Goal: Task Accomplishment & Management: Manage account settings

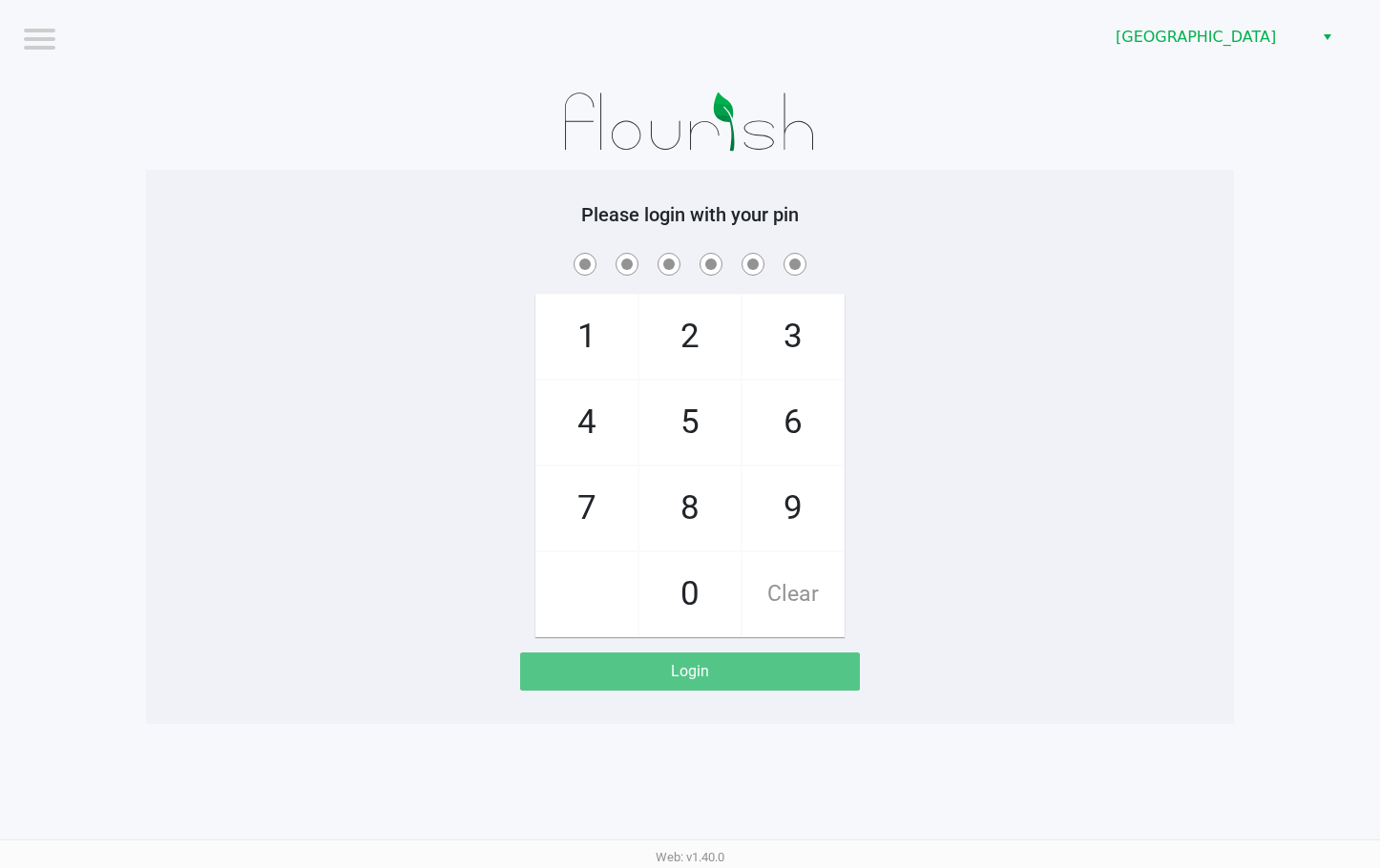
click at [841, 253] on span at bounding box center [690, 263] width 1059 height 30
click at [859, 293] on div "1 4 7 2 5 8 0 3 6 9 Clear" at bounding box center [690, 443] width 1088 height 388
checkbox input "true"
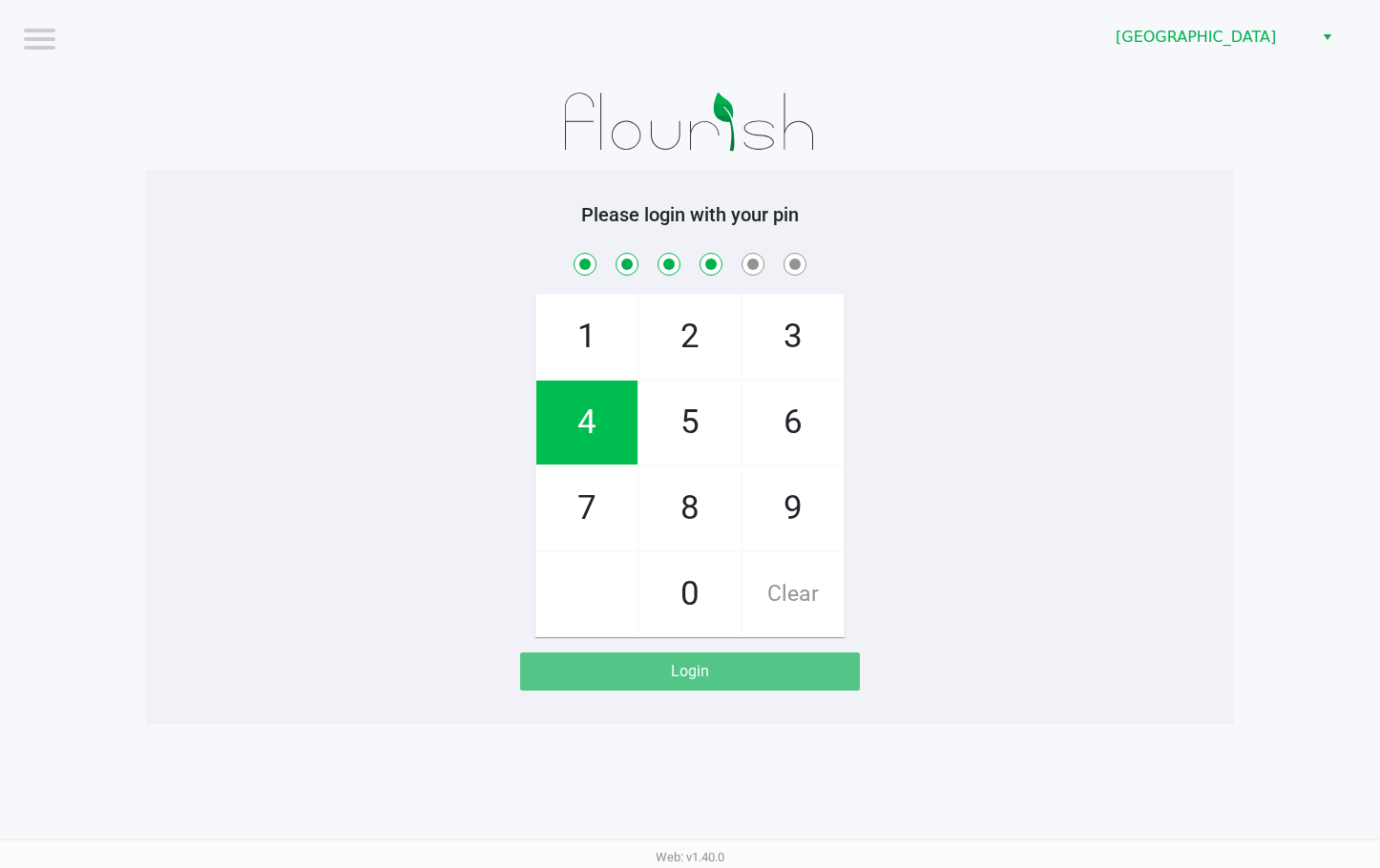
checkbox input "true"
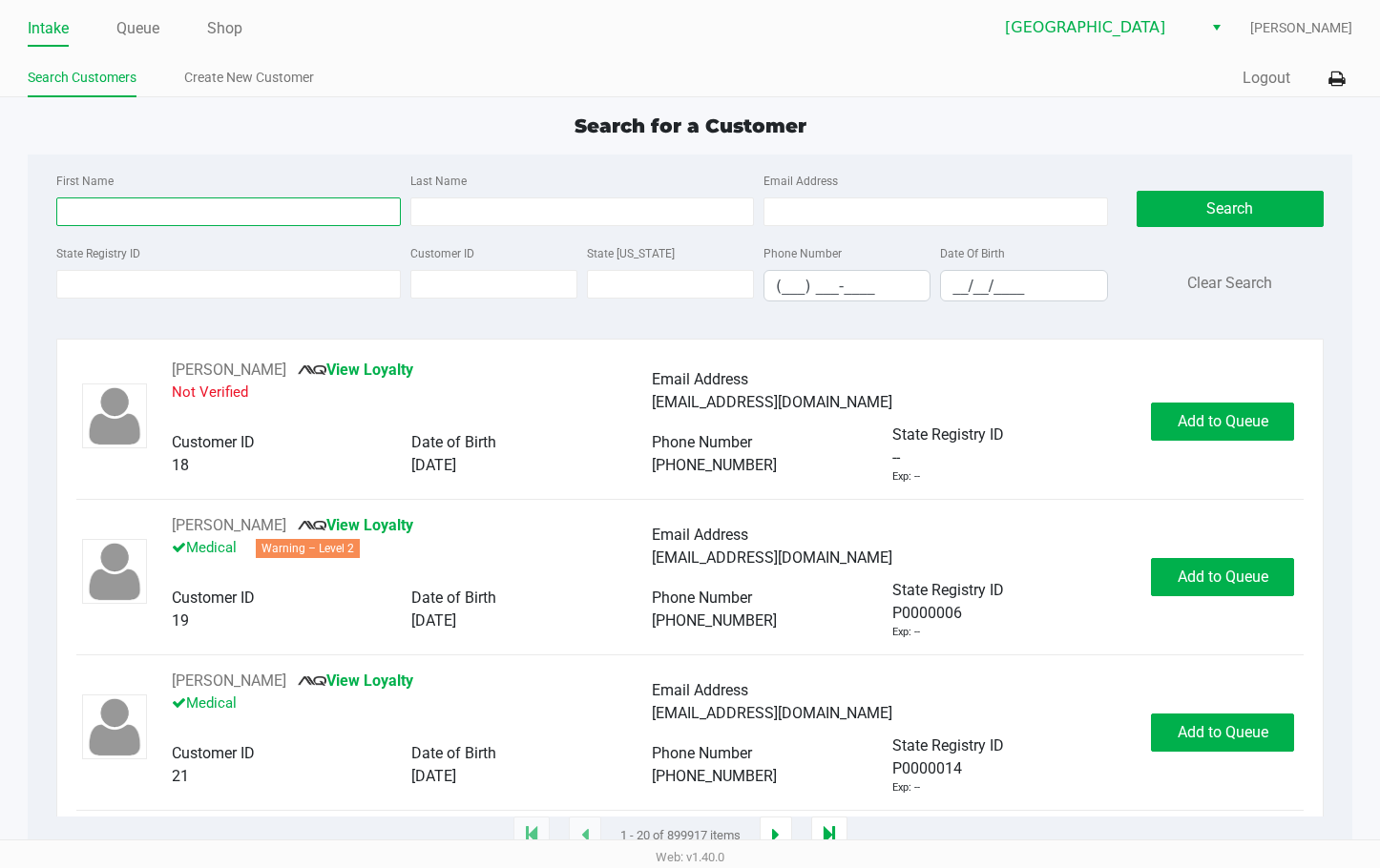
click at [187, 207] on input "First Name" at bounding box center [229, 212] width 345 height 29
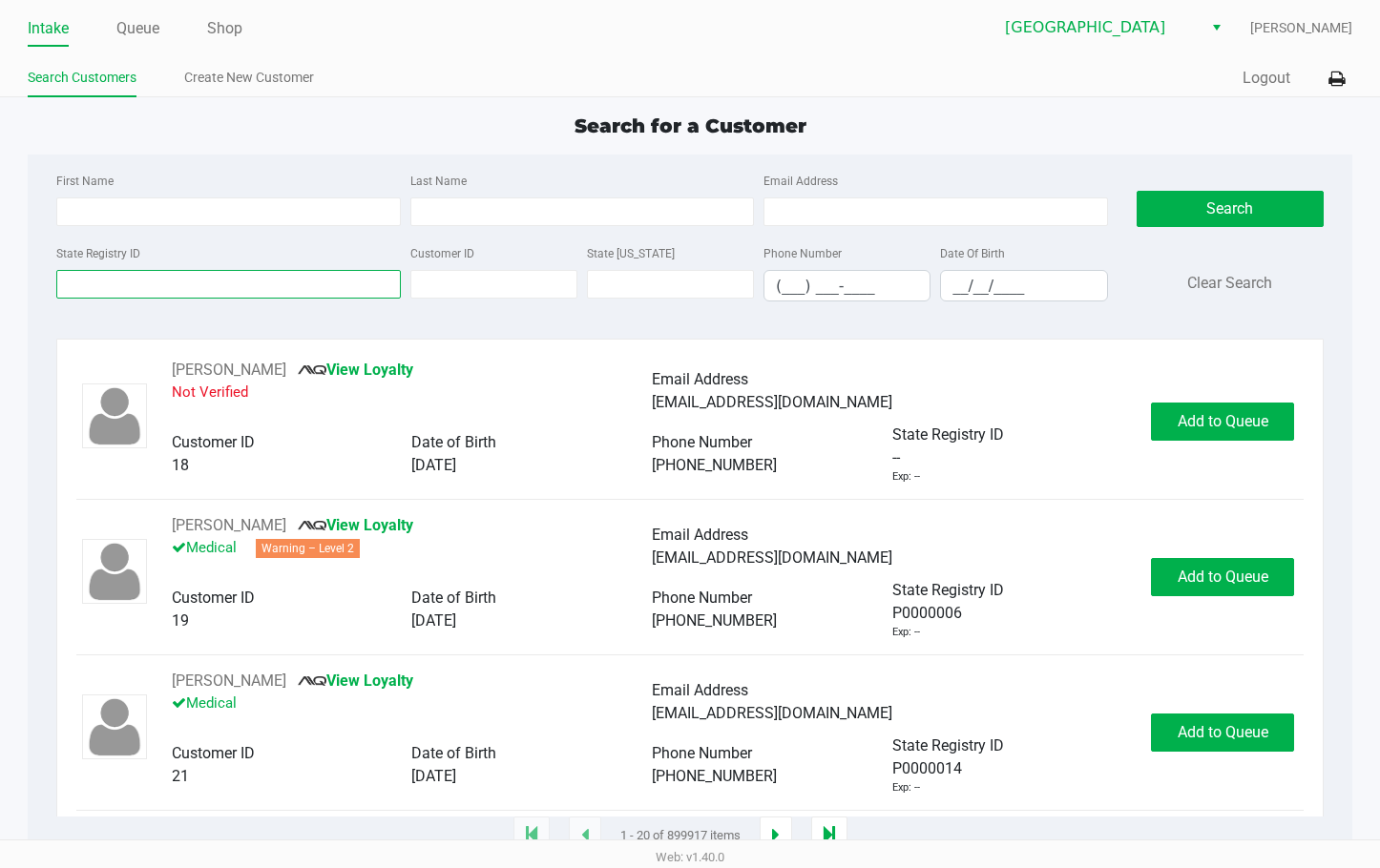
click at [137, 290] on input "State Registry ID" at bounding box center [229, 284] width 345 height 29
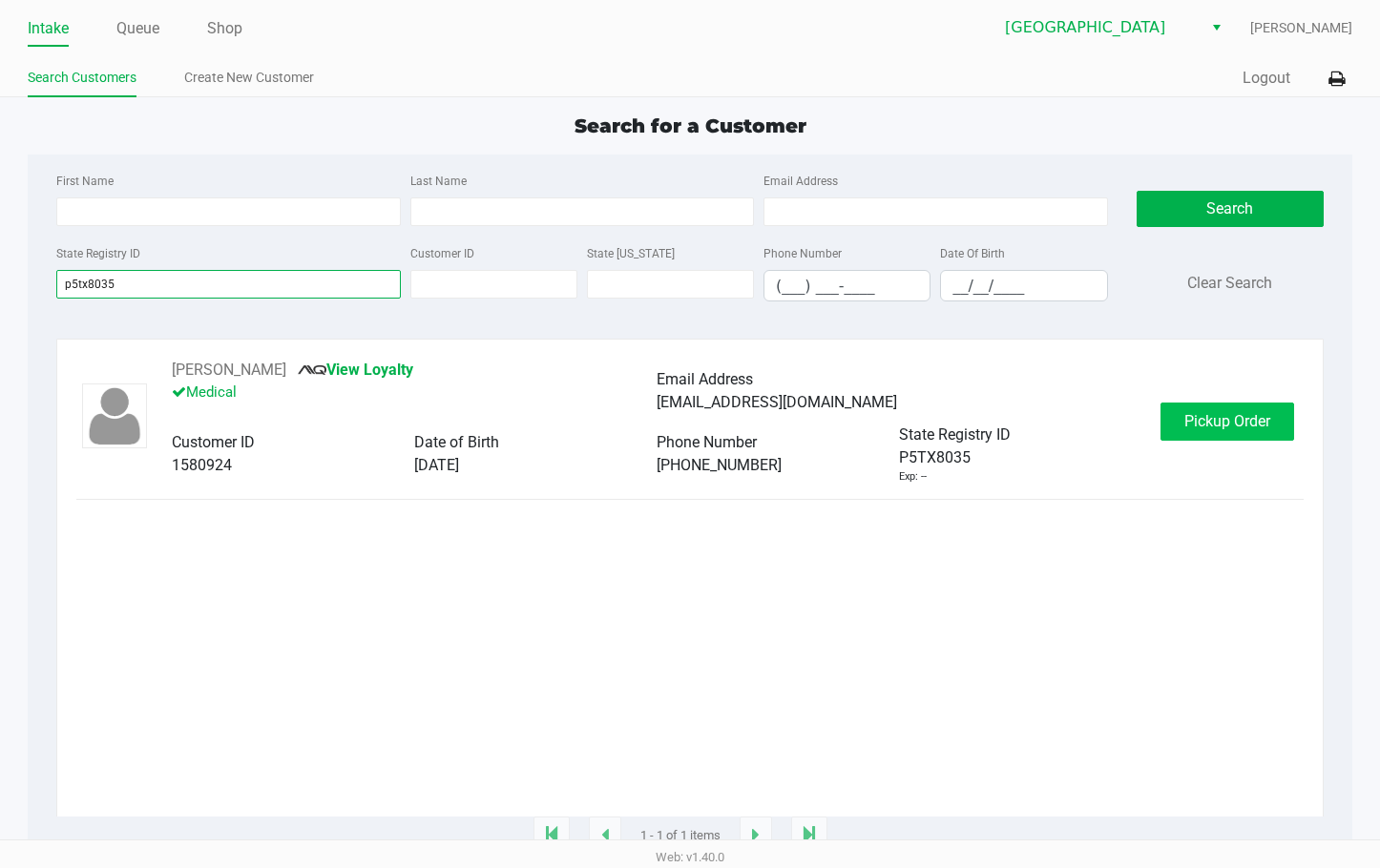
type input "p5tx8035"
click at [859, 438] on button "Pickup Order" at bounding box center [1226, 422] width 133 height 38
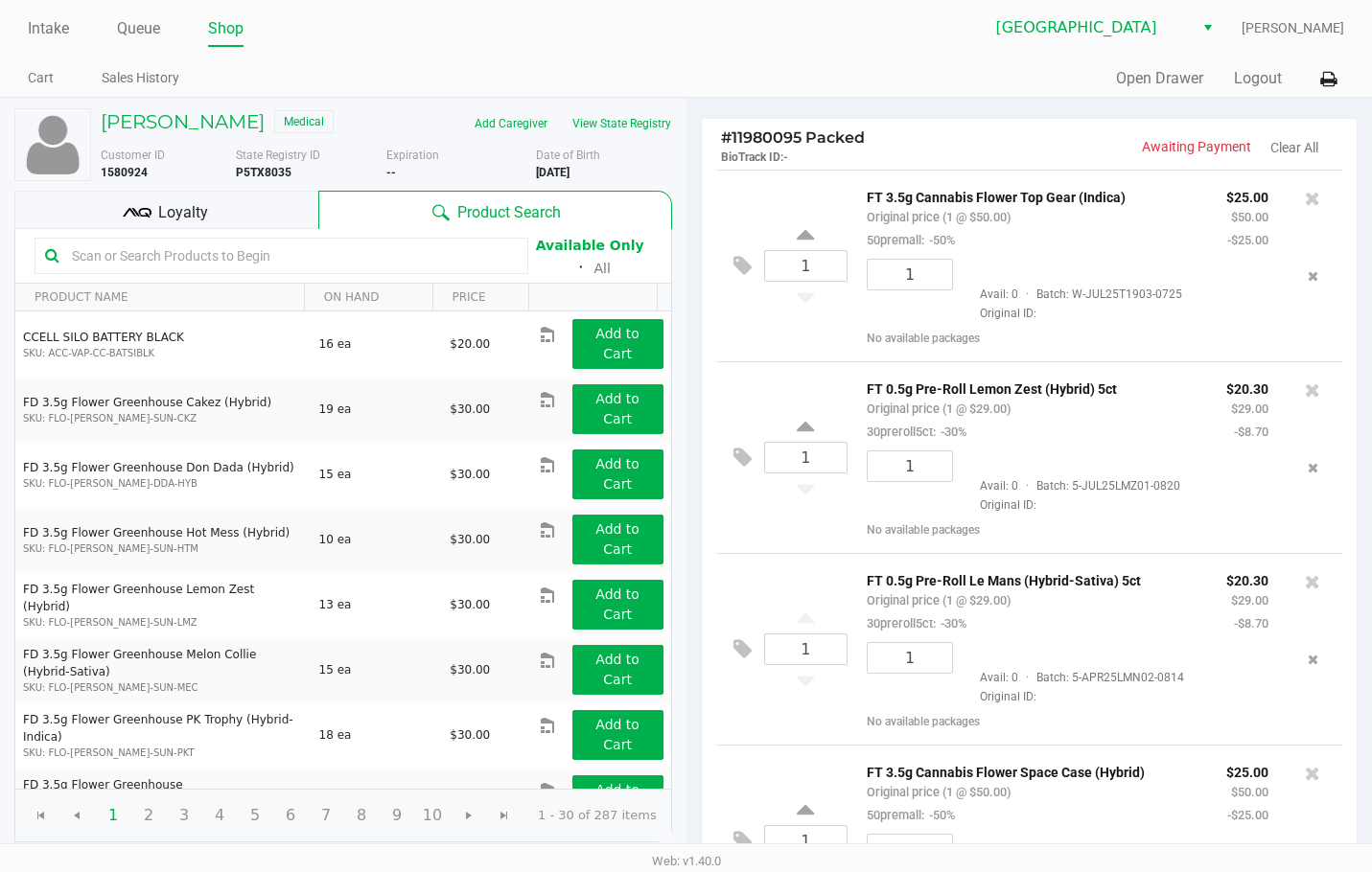
click at [231, 134] on div "[PERSON_NAME] Medical" at bounding box center [235, 123] width 300 height 31
click at [239, 120] on h5 "[PERSON_NAME]" at bounding box center [182, 122] width 164 height 23
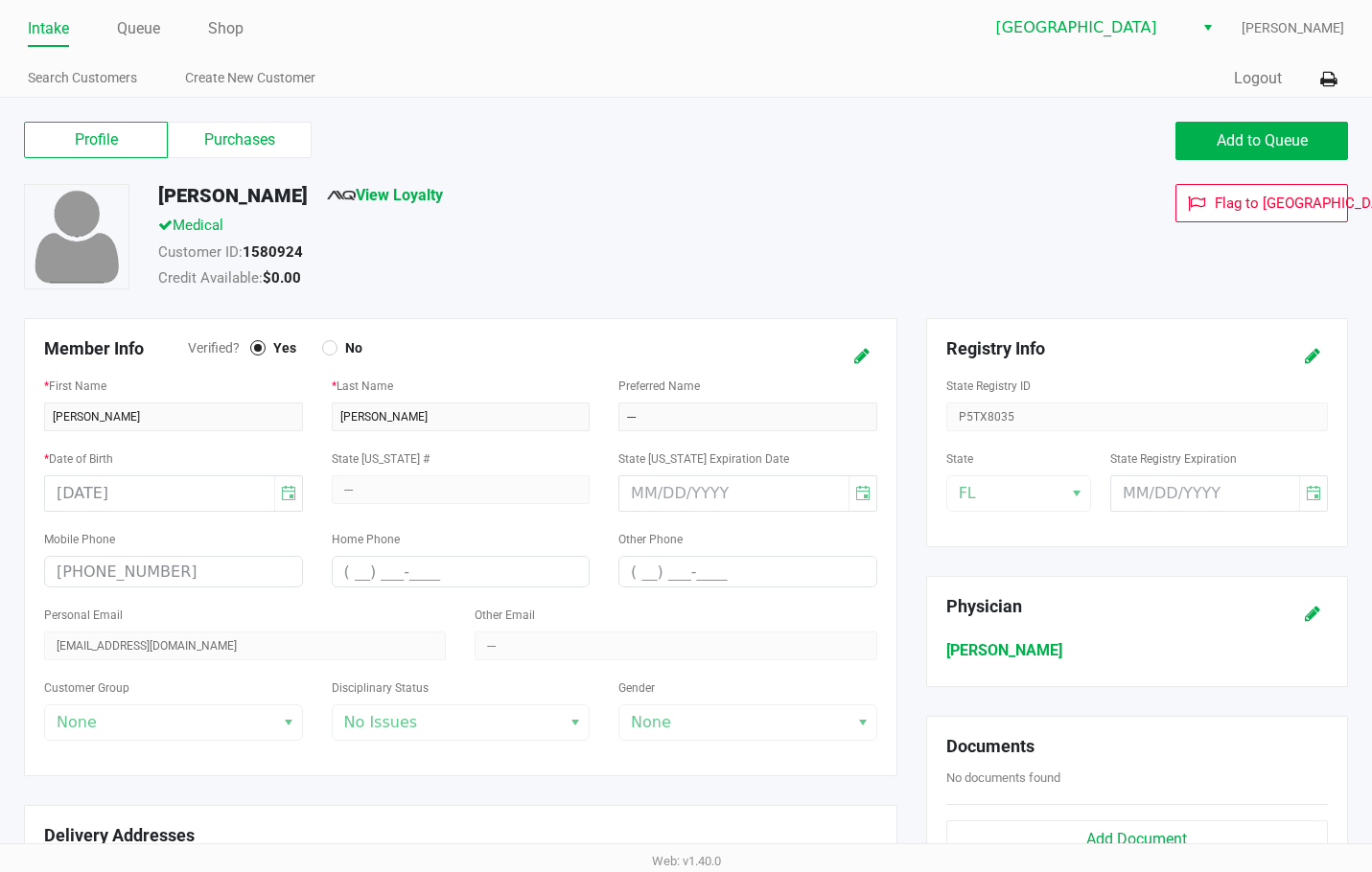
click at [178, 205] on h5 "[PERSON_NAME]" at bounding box center [233, 196] width 150 height 23
copy h5 "[PERSON_NAME]"
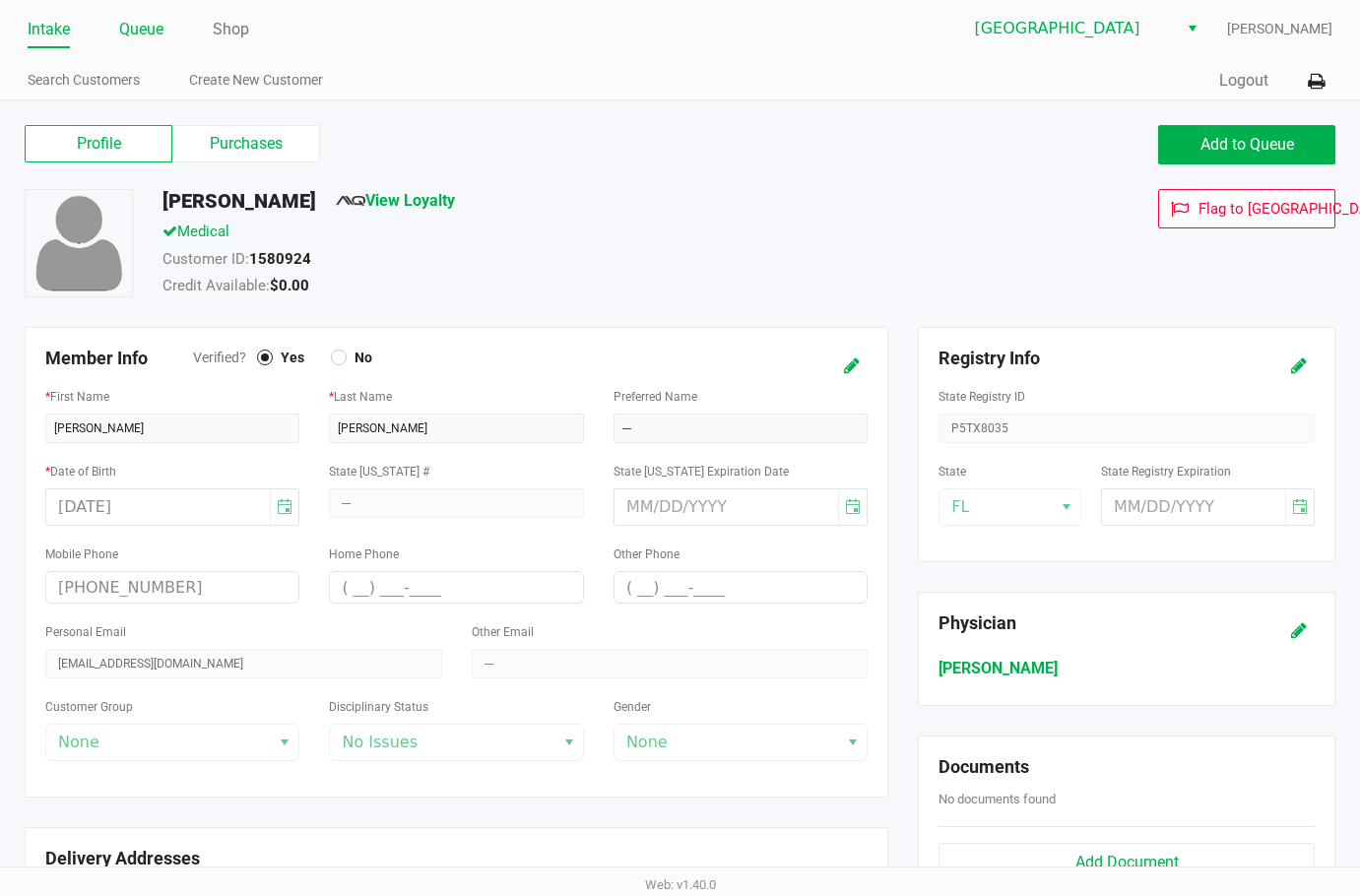
click at [132, 25] on link "Queue" at bounding box center [141, 30] width 45 height 28
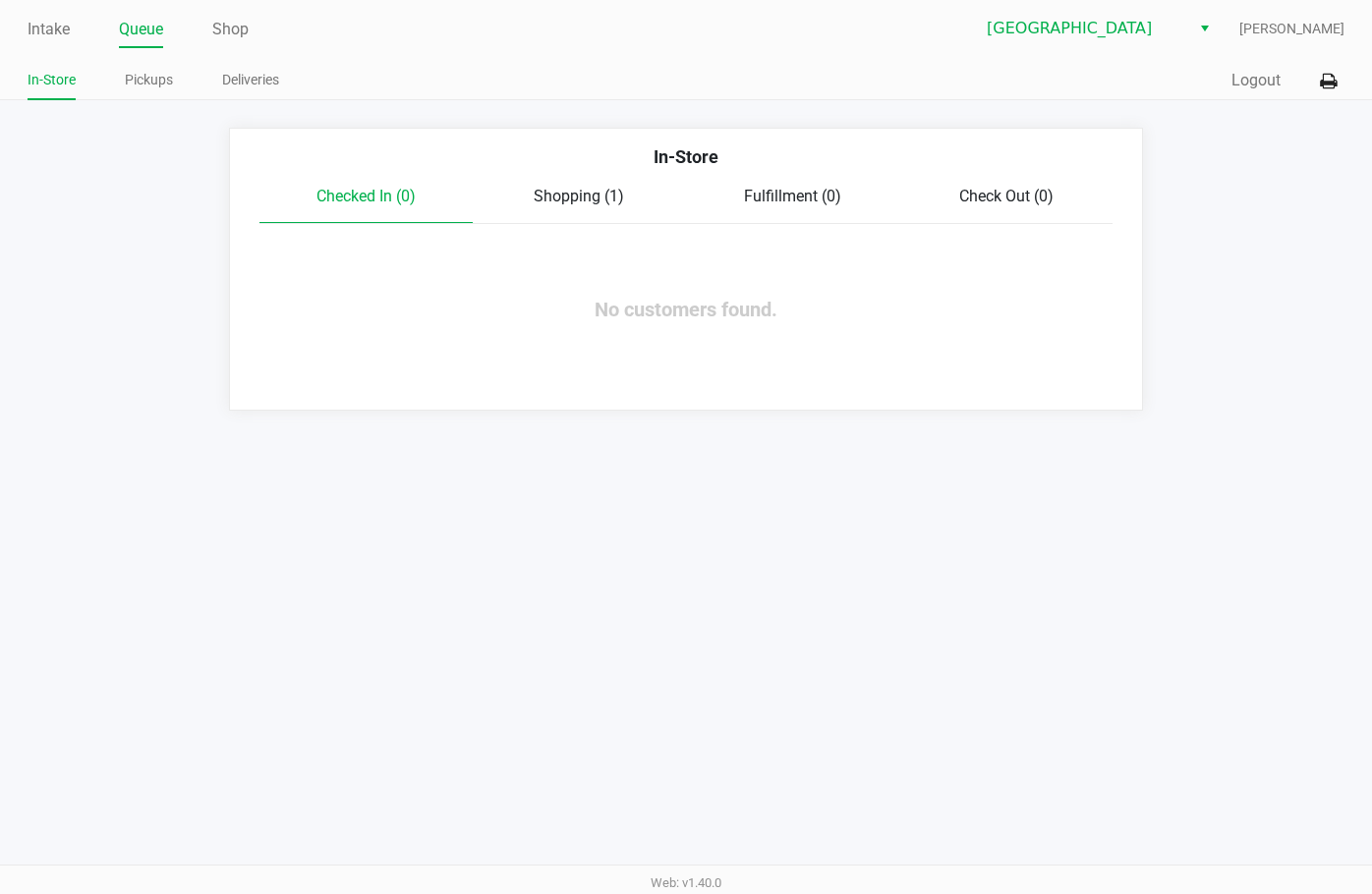
click at [555, 201] on span "Shopping (1)" at bounding box center [579, 196] width 90 height 19
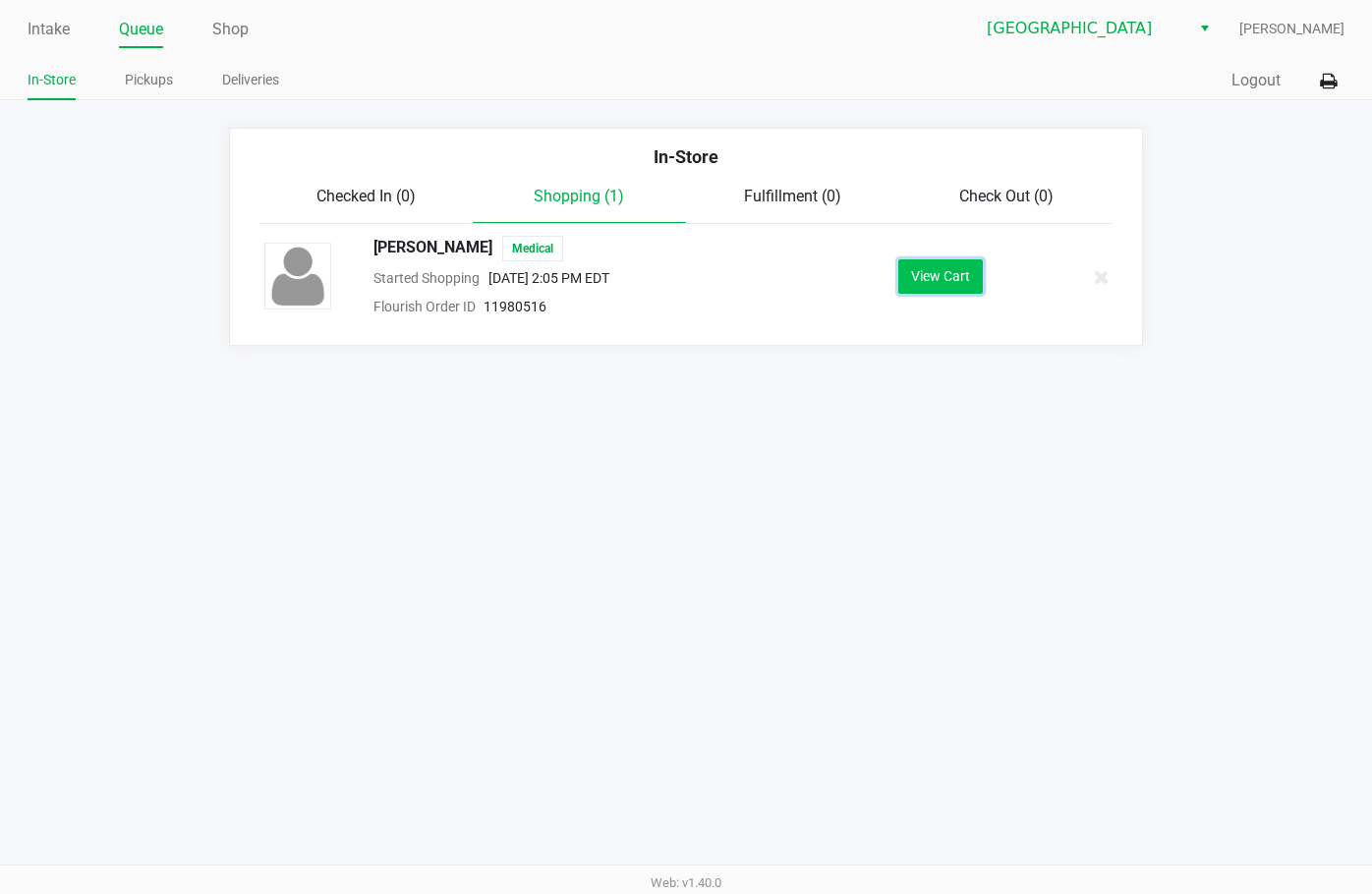
click at [885, 265] on button "View Cart" at bounding box center [940, 276] width 84 height 35
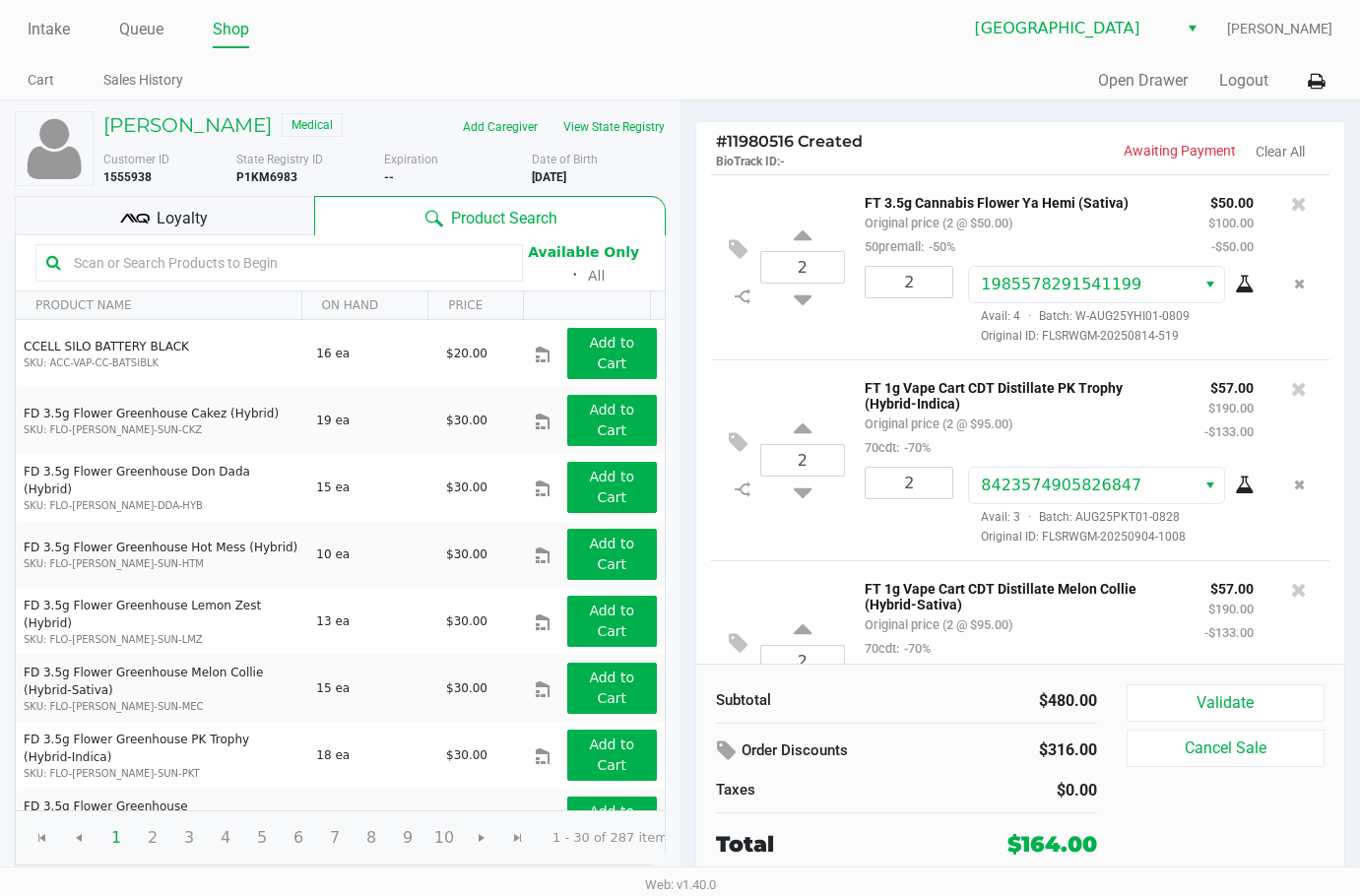
scroll to position [102, 0]
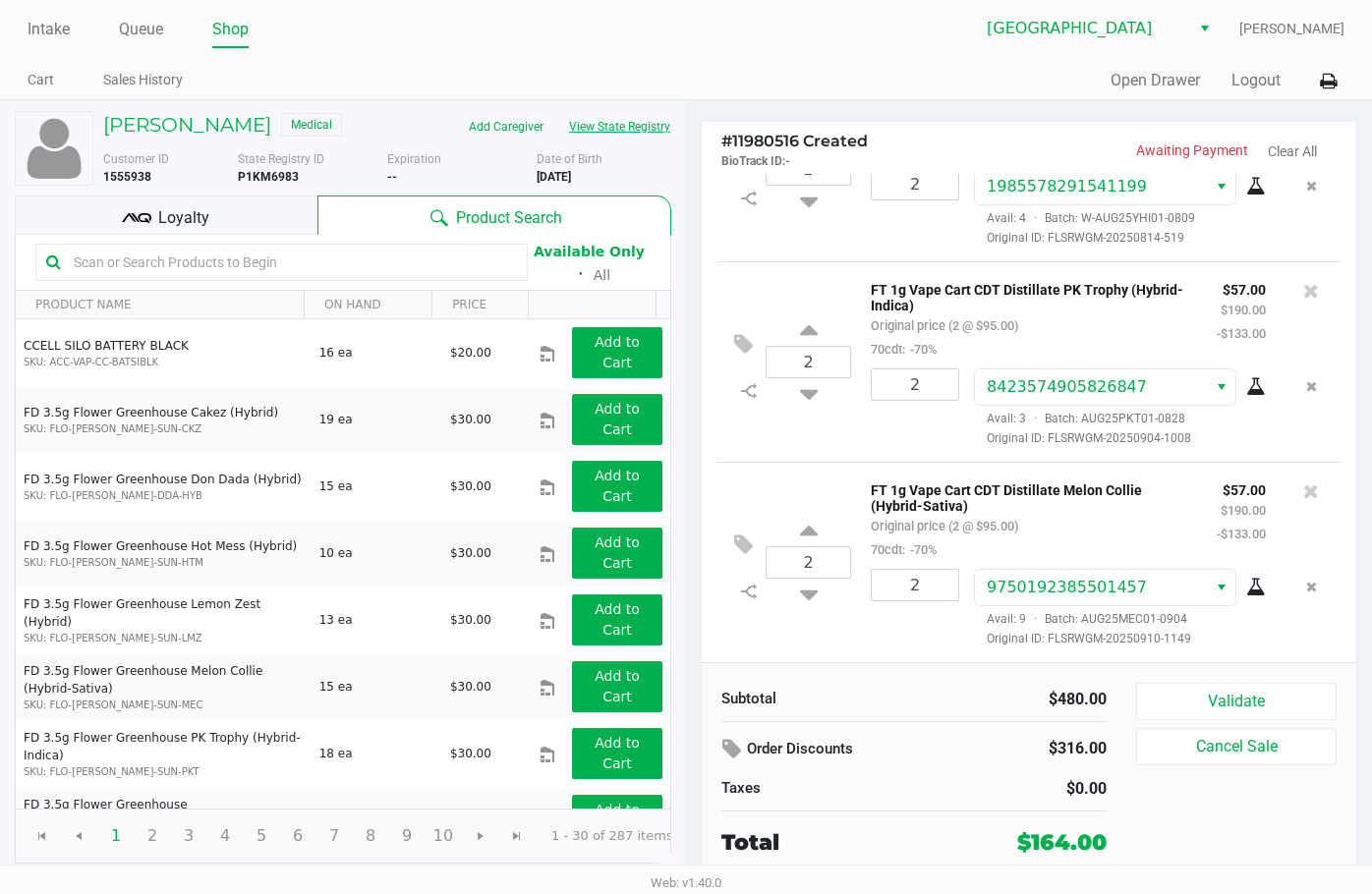
click at [612, 119] on button "View State Registry" at bounding box center [613, 127] width 115 height 32
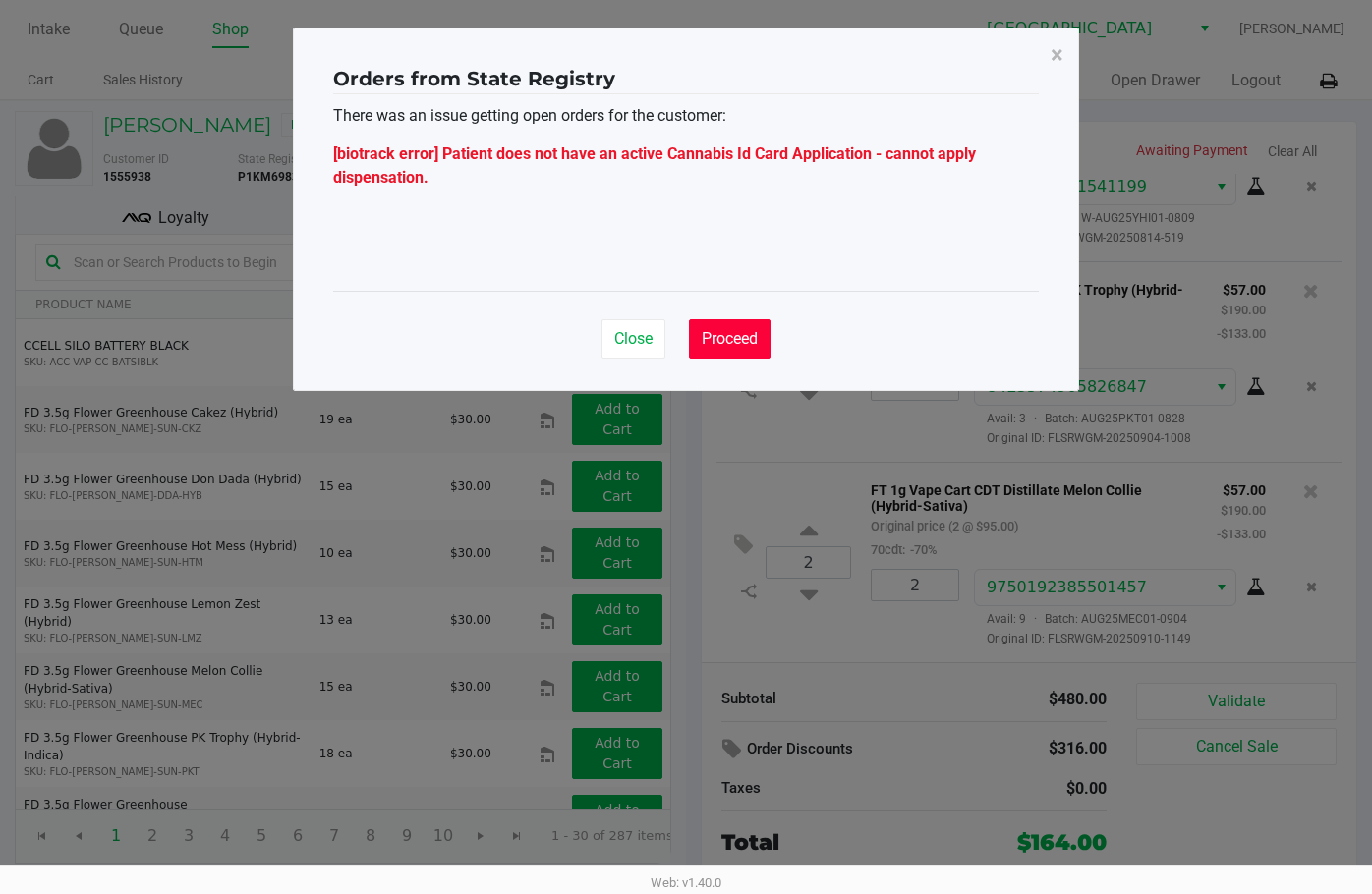
click at [738, 352] on button "Proceed" at bounding box center [730, 339] width 81 height 40
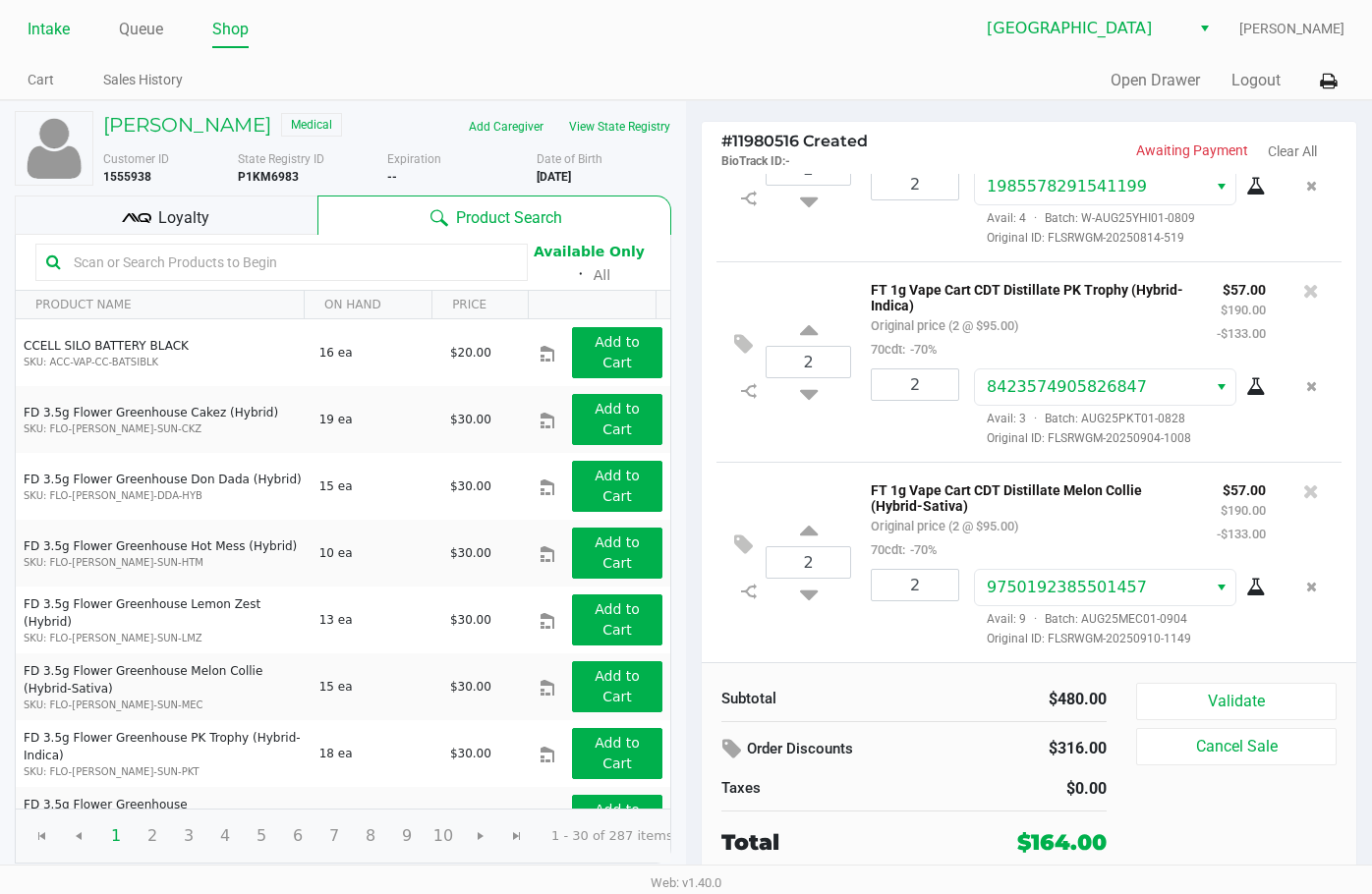
click at [60, 32] on link "Intake" at bounding box center [48, 30] width 43 height 28
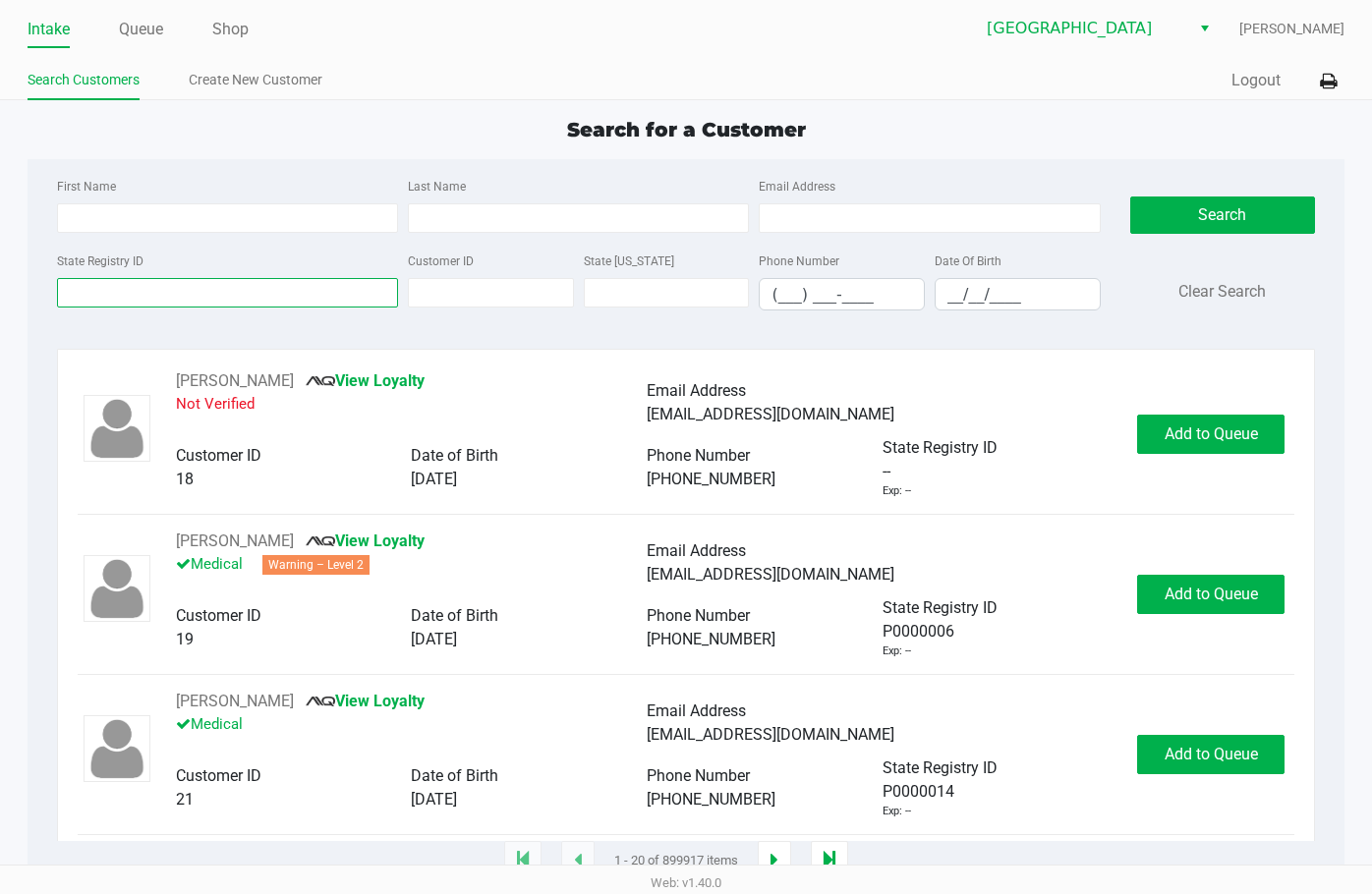
click at [142, 290] on input "State Registry ID" at bounding box center [228, 293] width 341 height 30
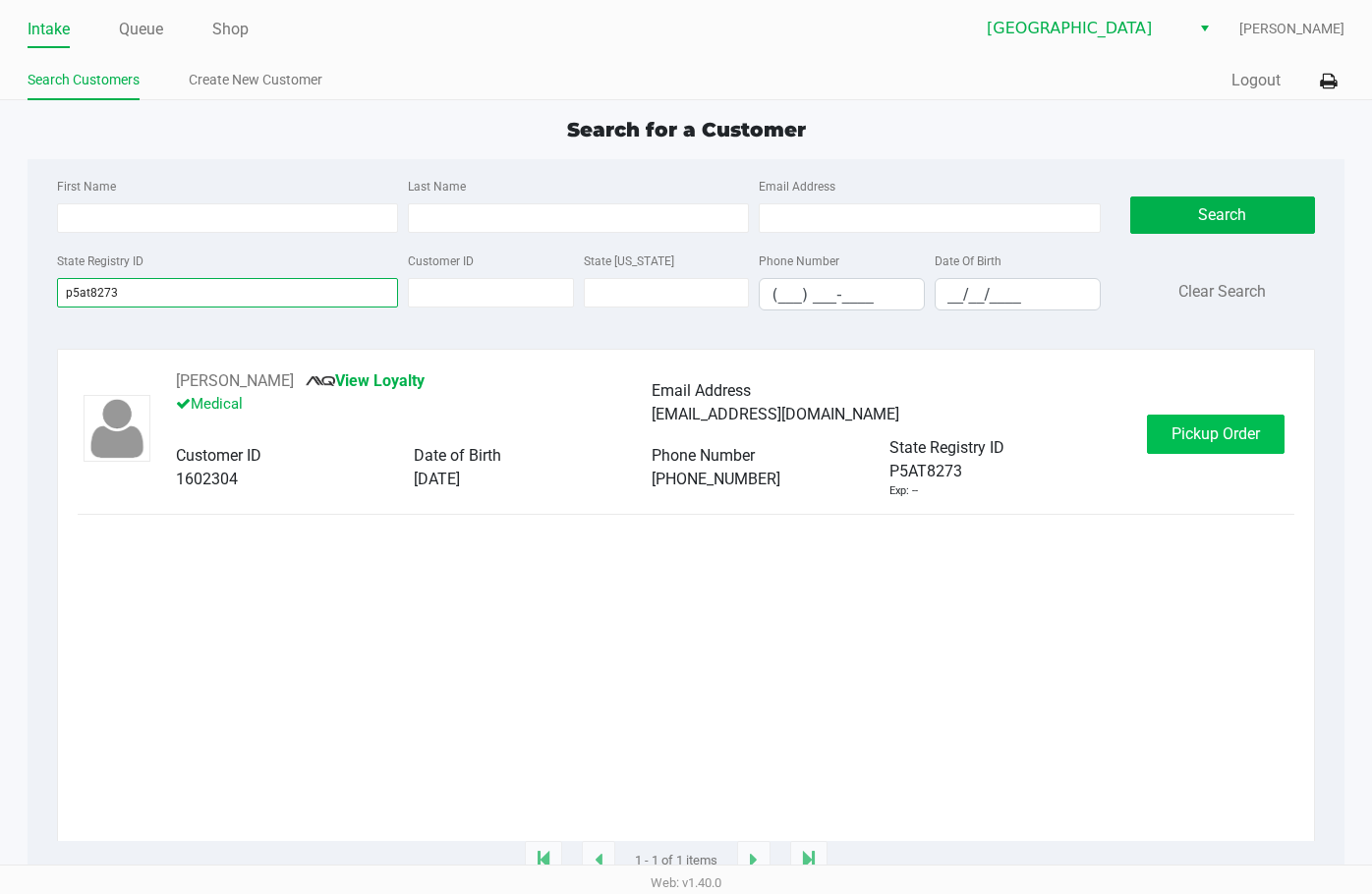
type input "p5at8273"
click at [885, 449] on button "Pickup Order" at bounding box center [1216, 434] width 137 height 40
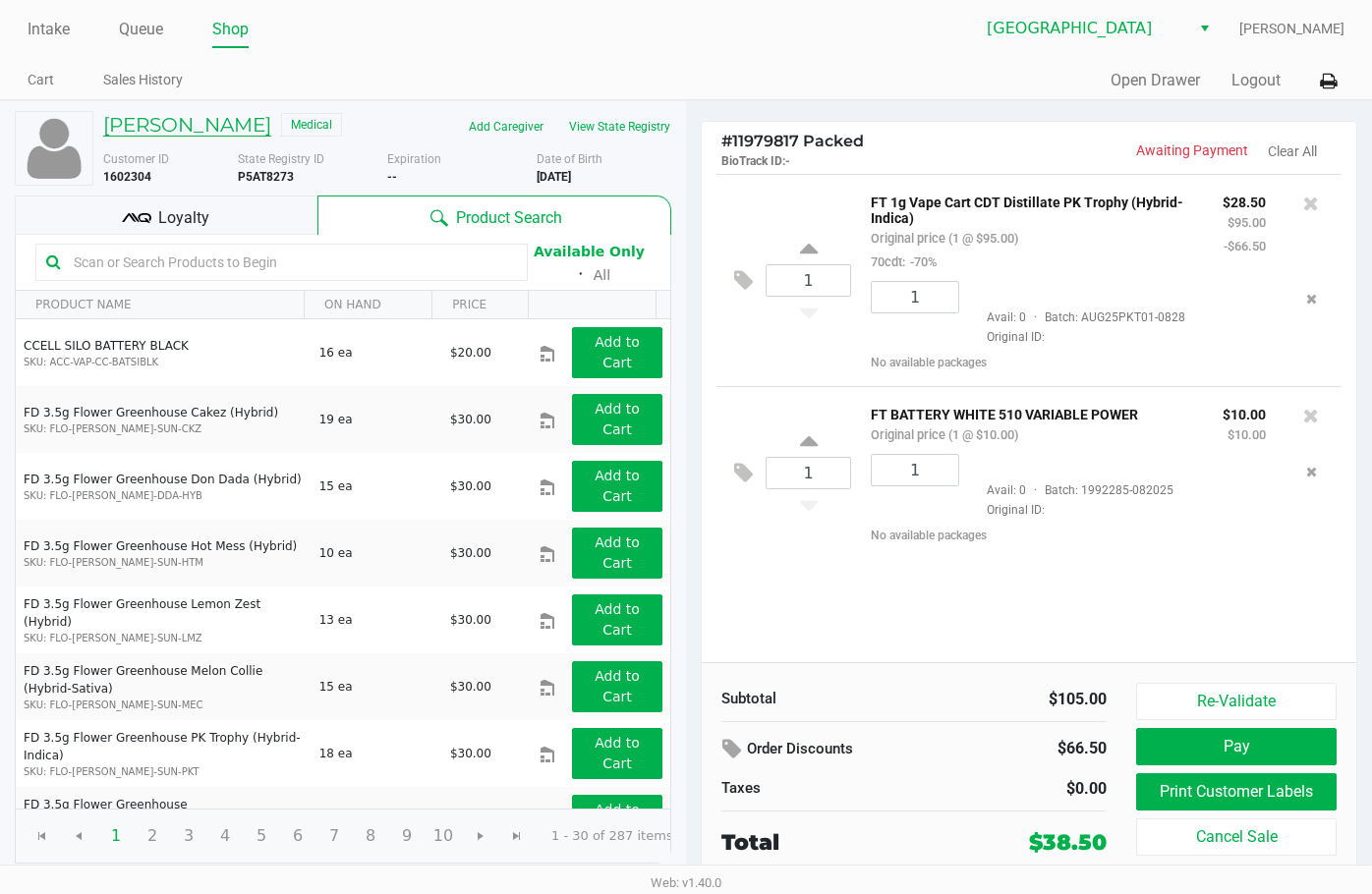
click at [204, 124] on h5 "[PERSON_NAME]" at bounding box center [187, 125] width 168 height 24
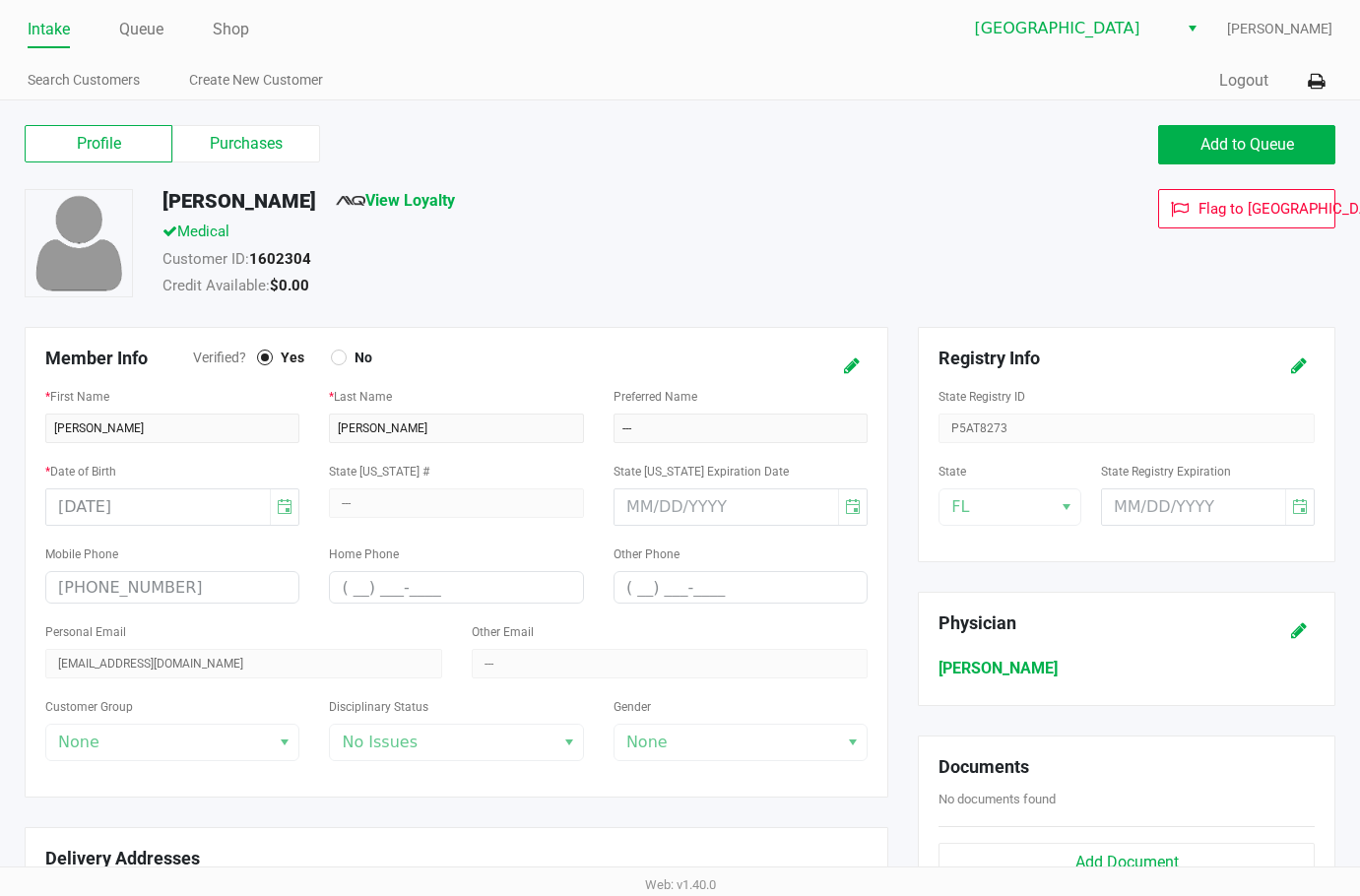
click at [238, 194] on h5 "[PERSON_NAME]" at bounding box center [239, 201] width 154 height 24
copy h5 "[PERSON_NAME]"
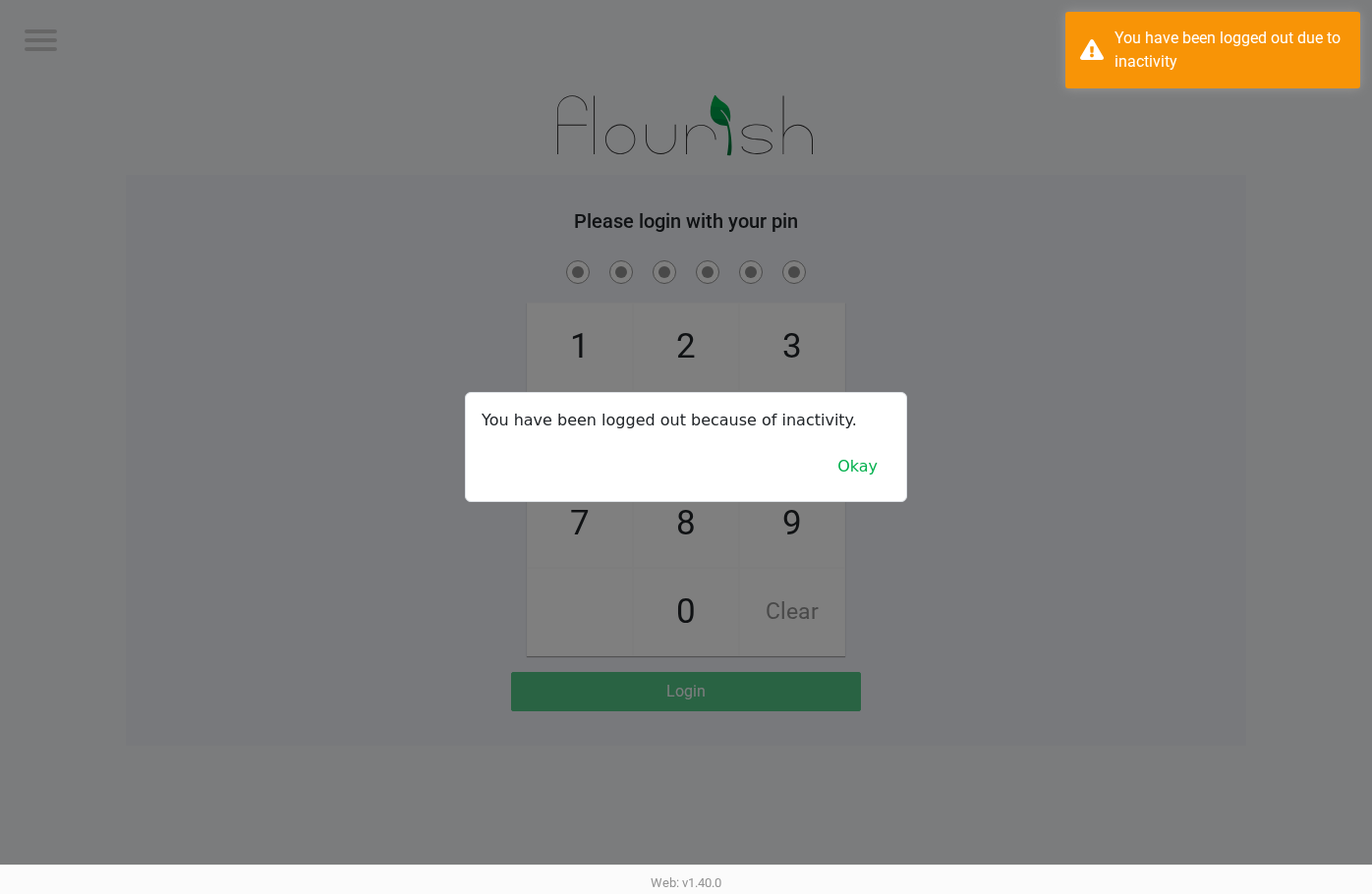
click at [885, 365] on div at bounding box center [686, 447] width 1372 height 894
checkbox input "true"
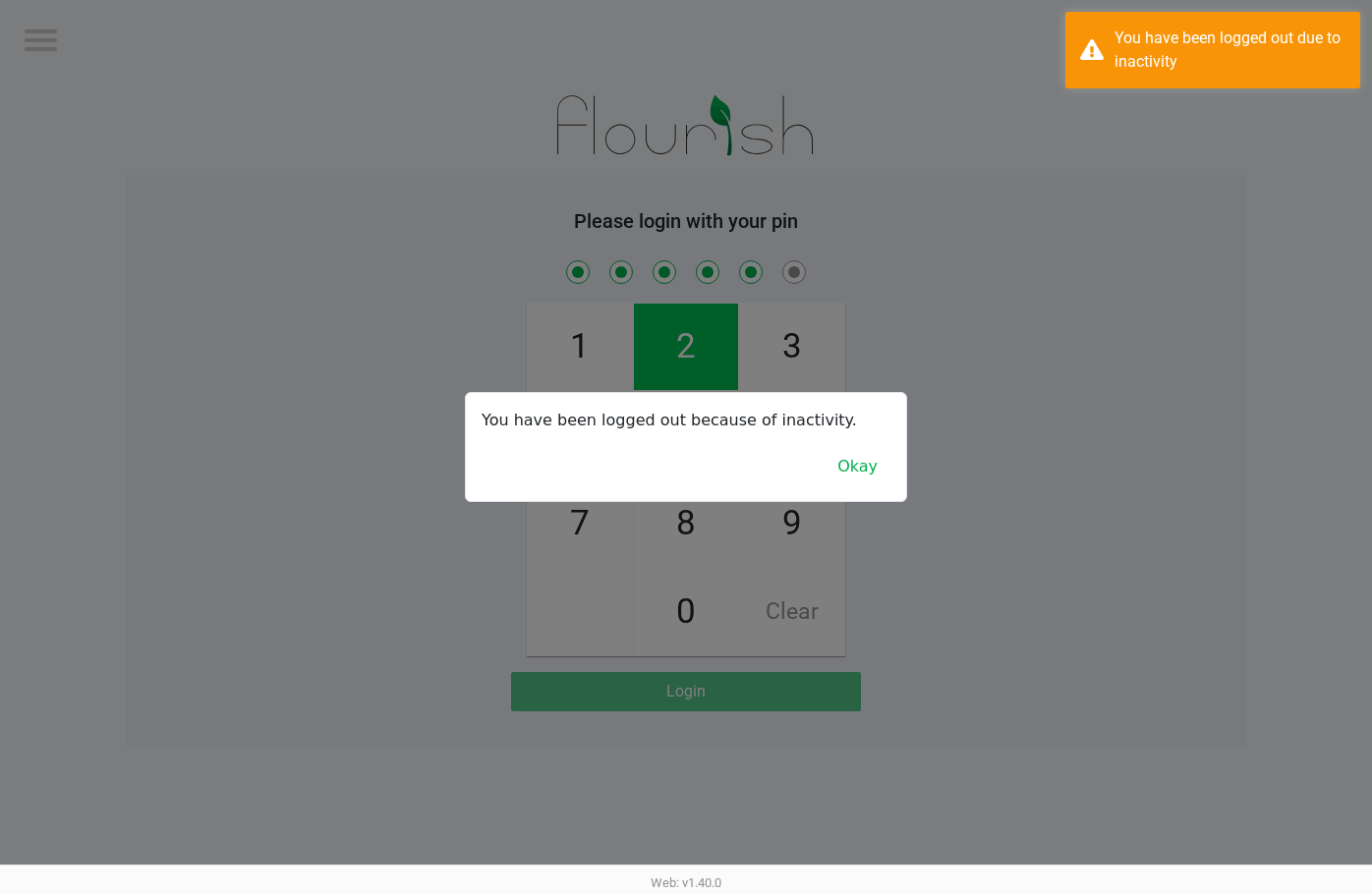
checkbox input "true"
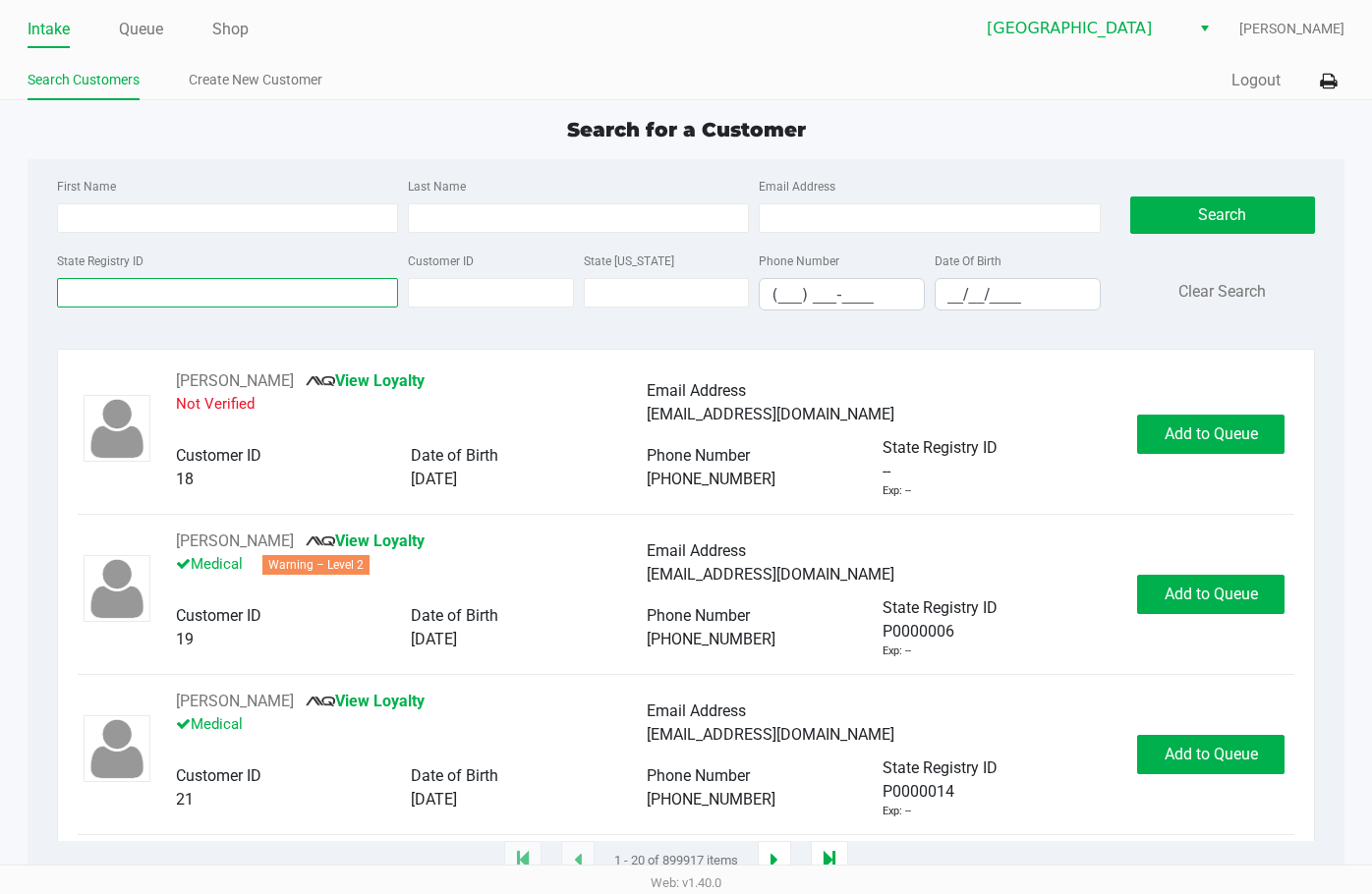
click at [254, 294] on input "State Registry ID" at bounding box center [228, 293] width 341 height 30
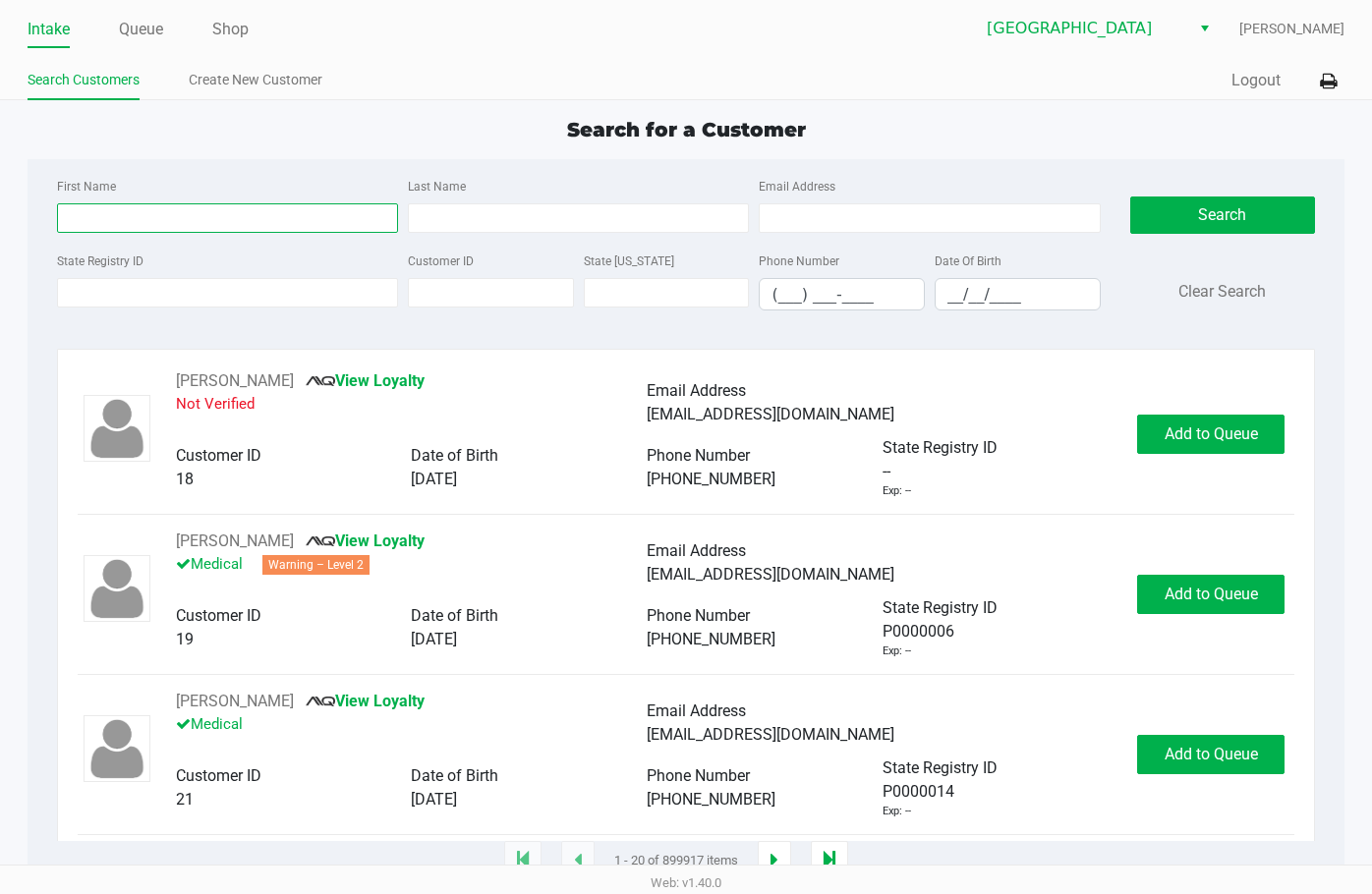
click at [301, 217] on input "First Name" at bounding box center [228, 219] width 341 height 30
type input "nikk"
type input "fuss"
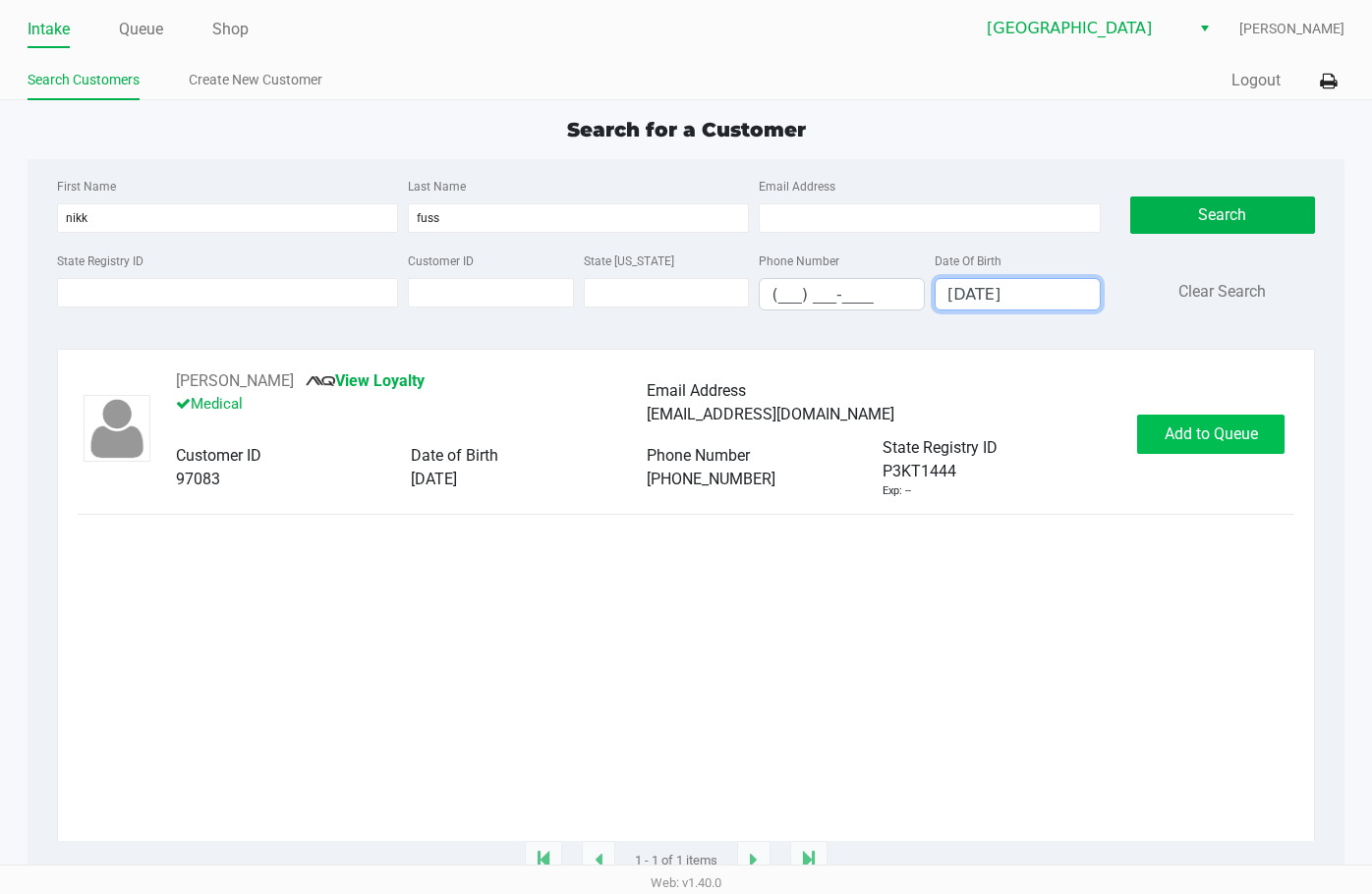
type input "[DATE]"
click at [885, 438] on span "Add to Queue" at bounding box center [1212, 433] width 93 height 19
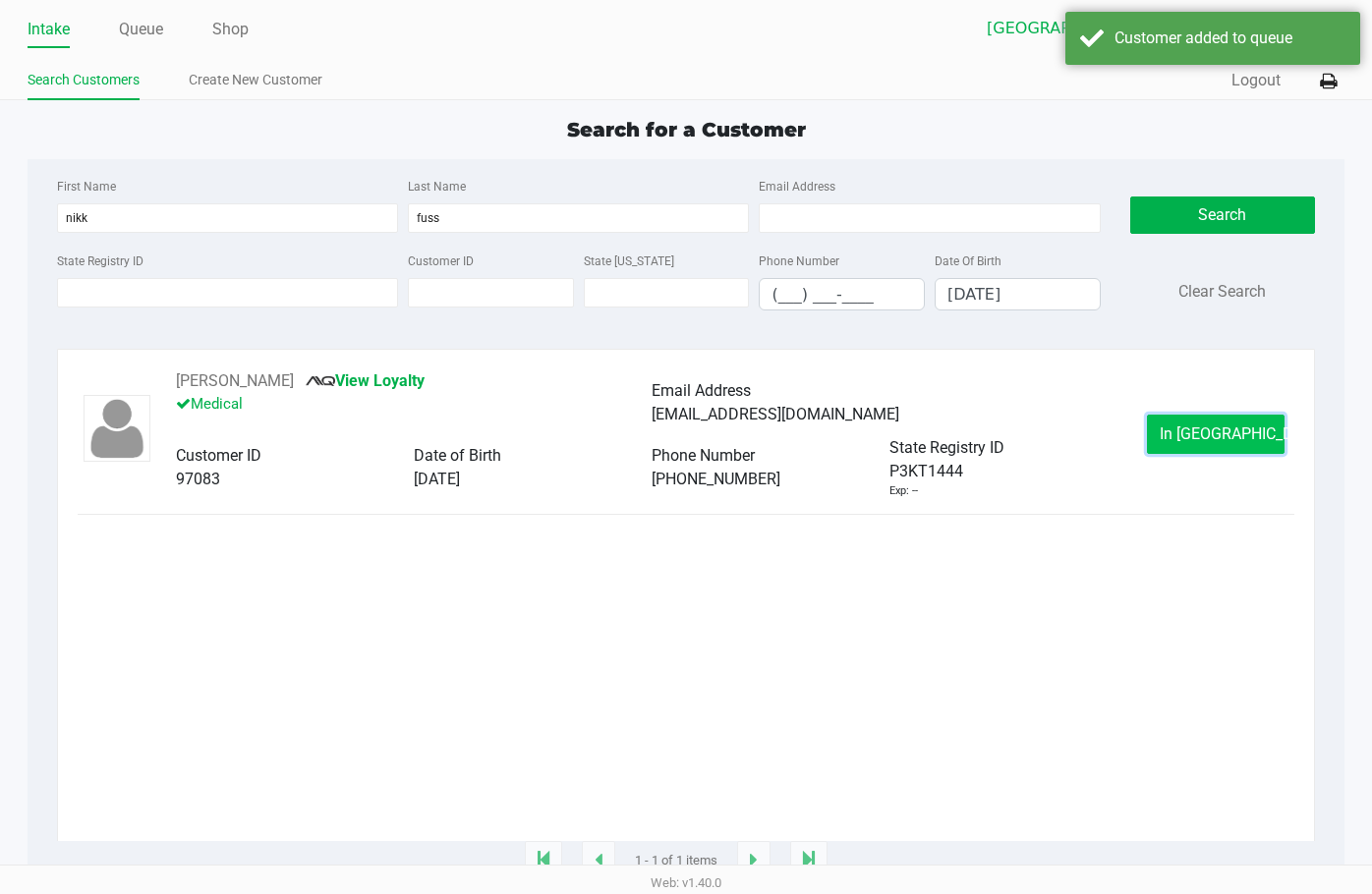
click at [885, 439] on span "In [GEOGRAPHIC_DATA]" at bounding box center [1242, 433] width 165 height 19
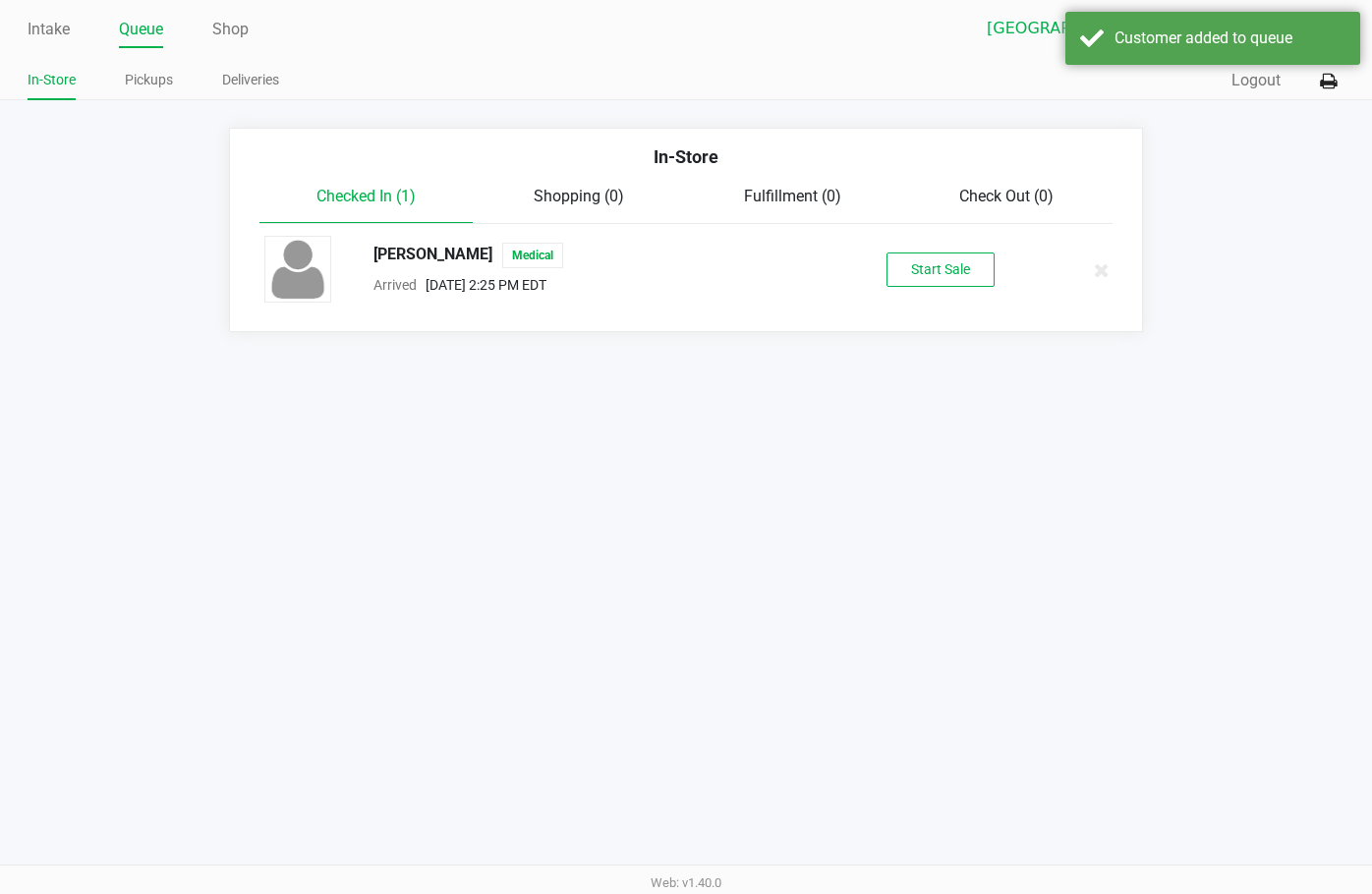
click at [462, 255] on div "[PERSON_NAME] Medical" at bounding box center [595, 255] width 473 height 26
copy span "[PERSON_NAME]"
click at [885, 257] on button "Start Sale" at bounding box center [940, 269] width 108 height 35
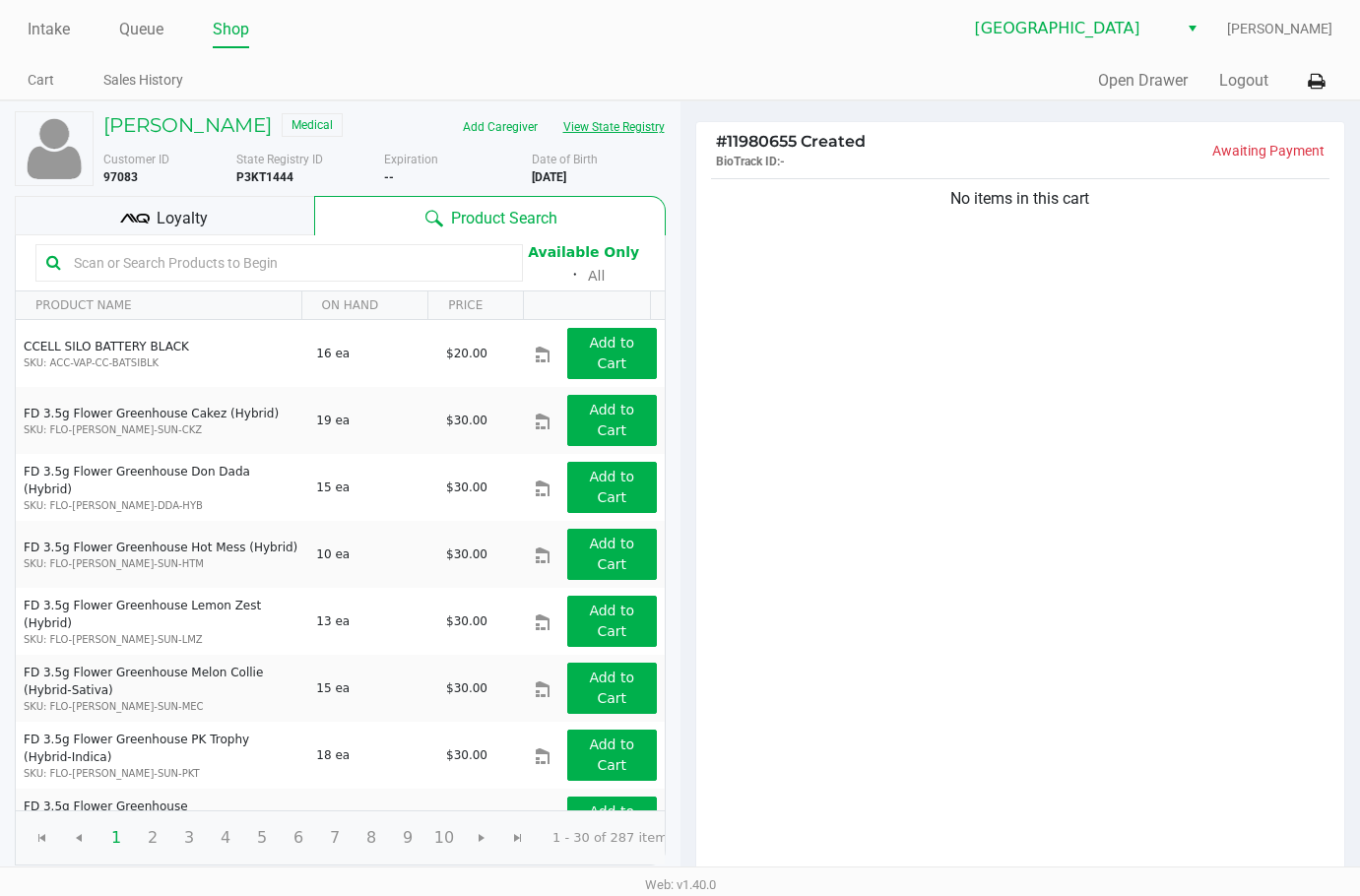
click at [584, 134] on button "View State Registry" at bounding box center [609, 127] width 115 height 32
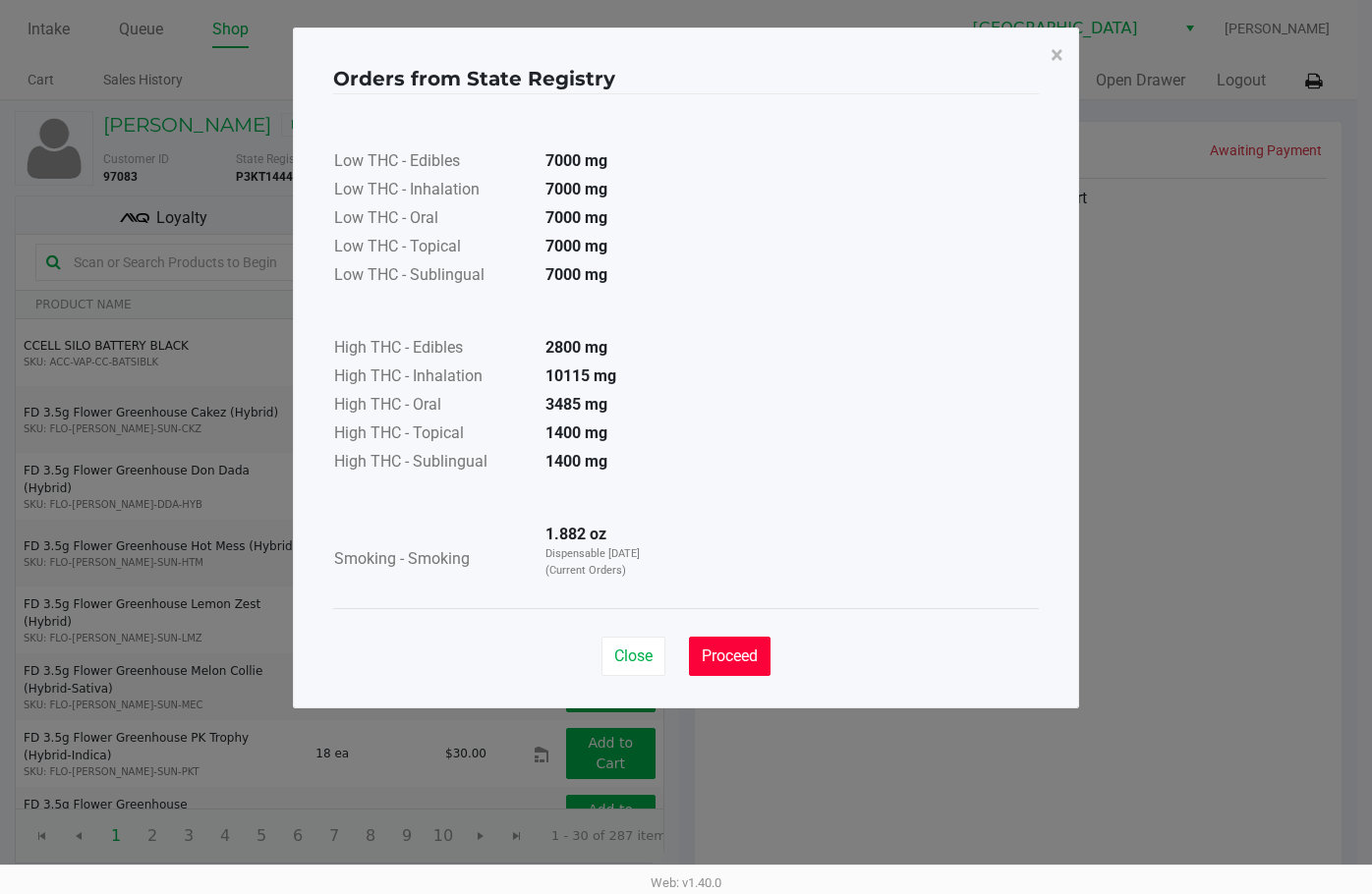
click at [750, 644] on button "Proceed" at bounding box center [730, 657] width 81 height 40
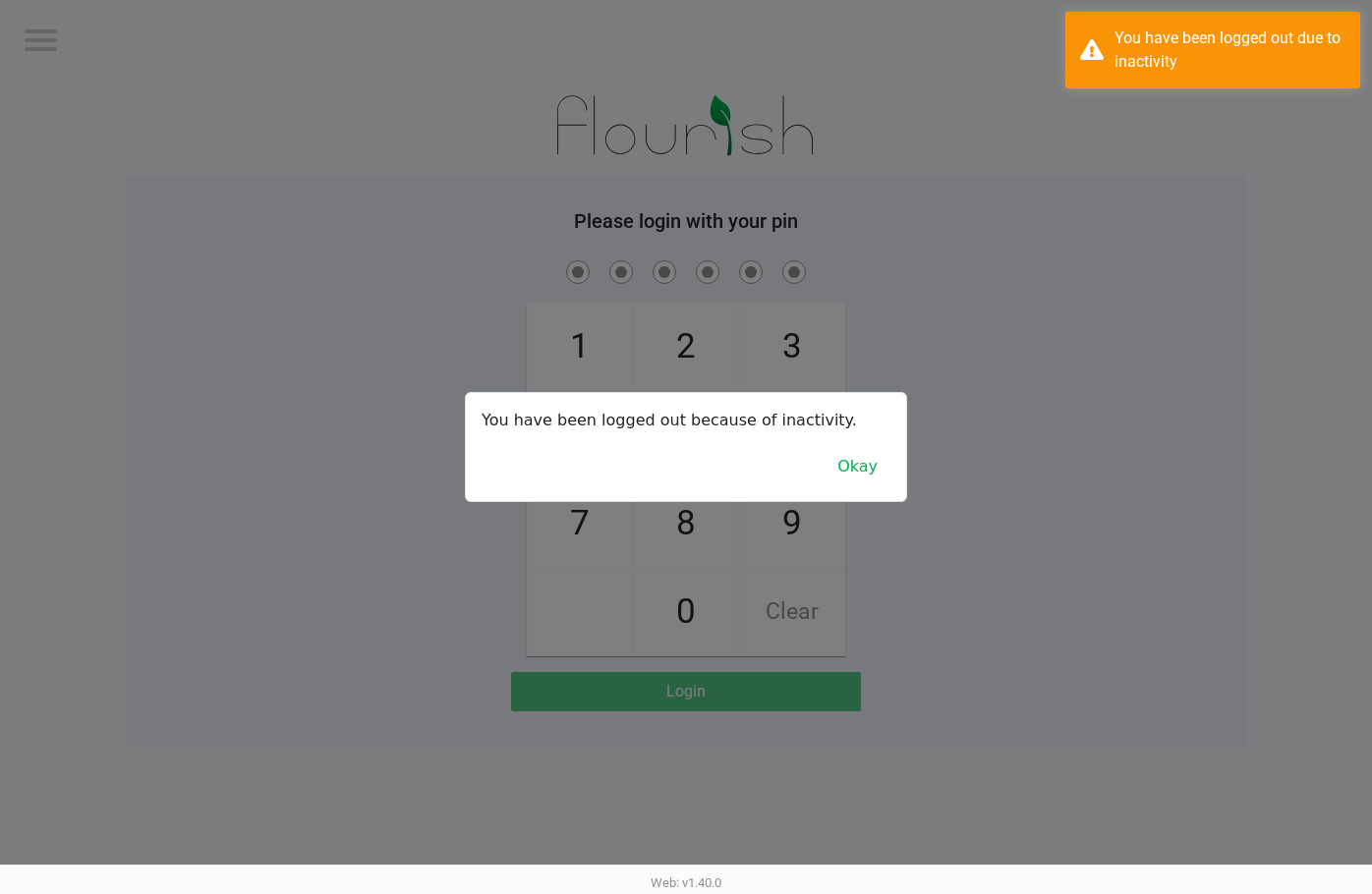
click at [885, 466] on div at bounding box center [686, 447] width 1372 height 894
checkbox input "true"
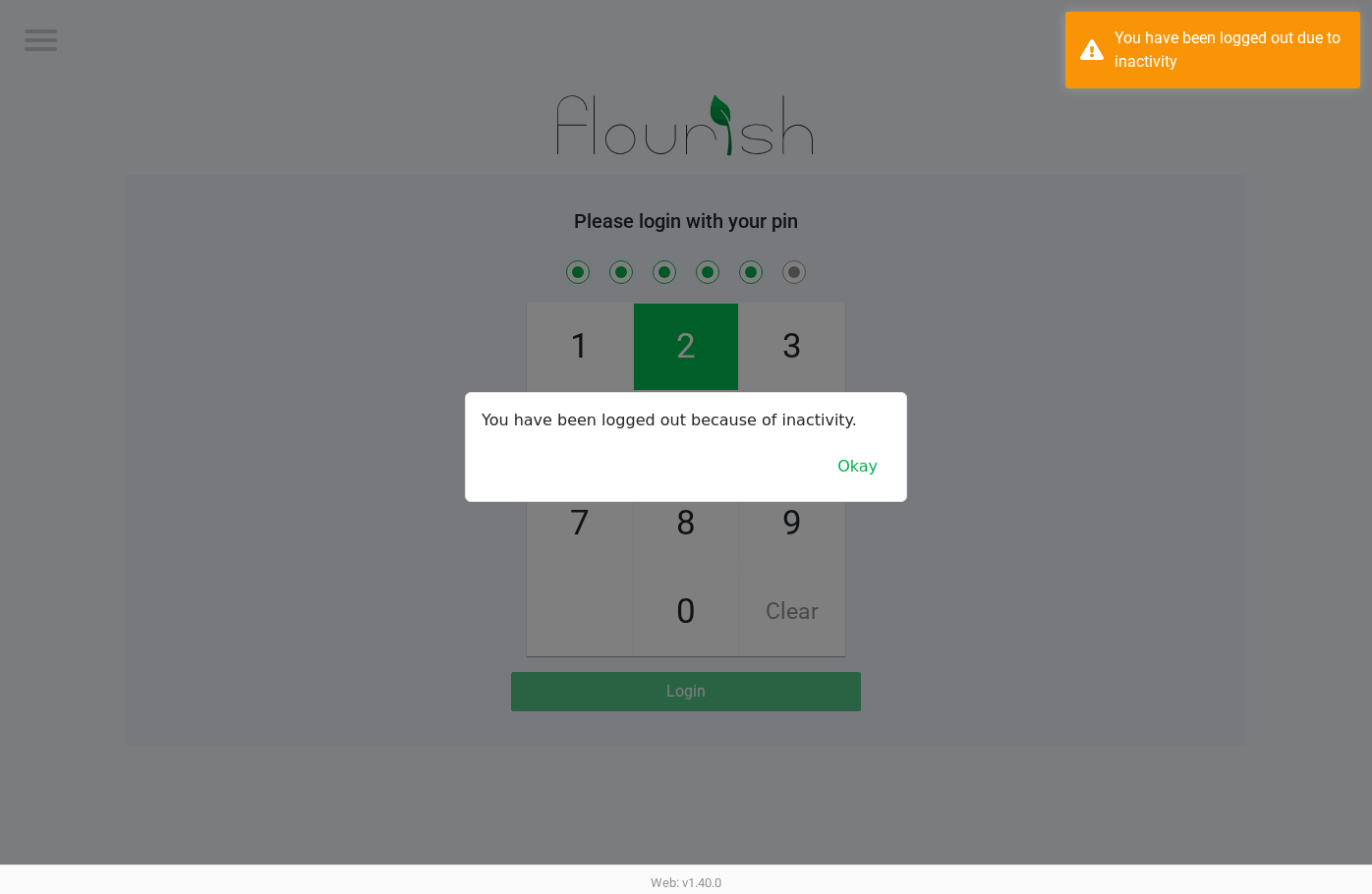
checkbox input "true"
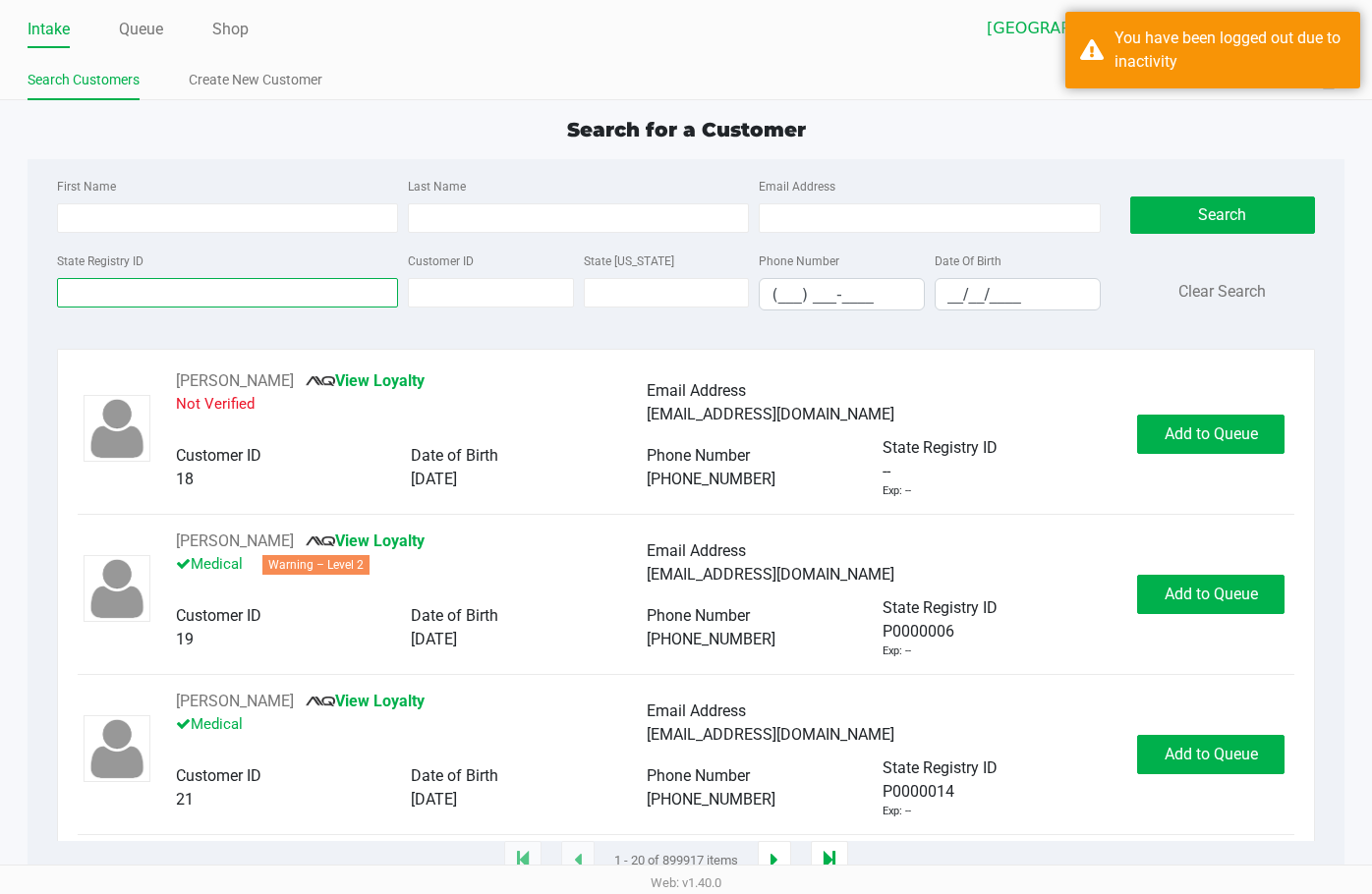
click at [288, 284] on input "State Registry ID" at bounding box center [228, 293] width 341 height 30
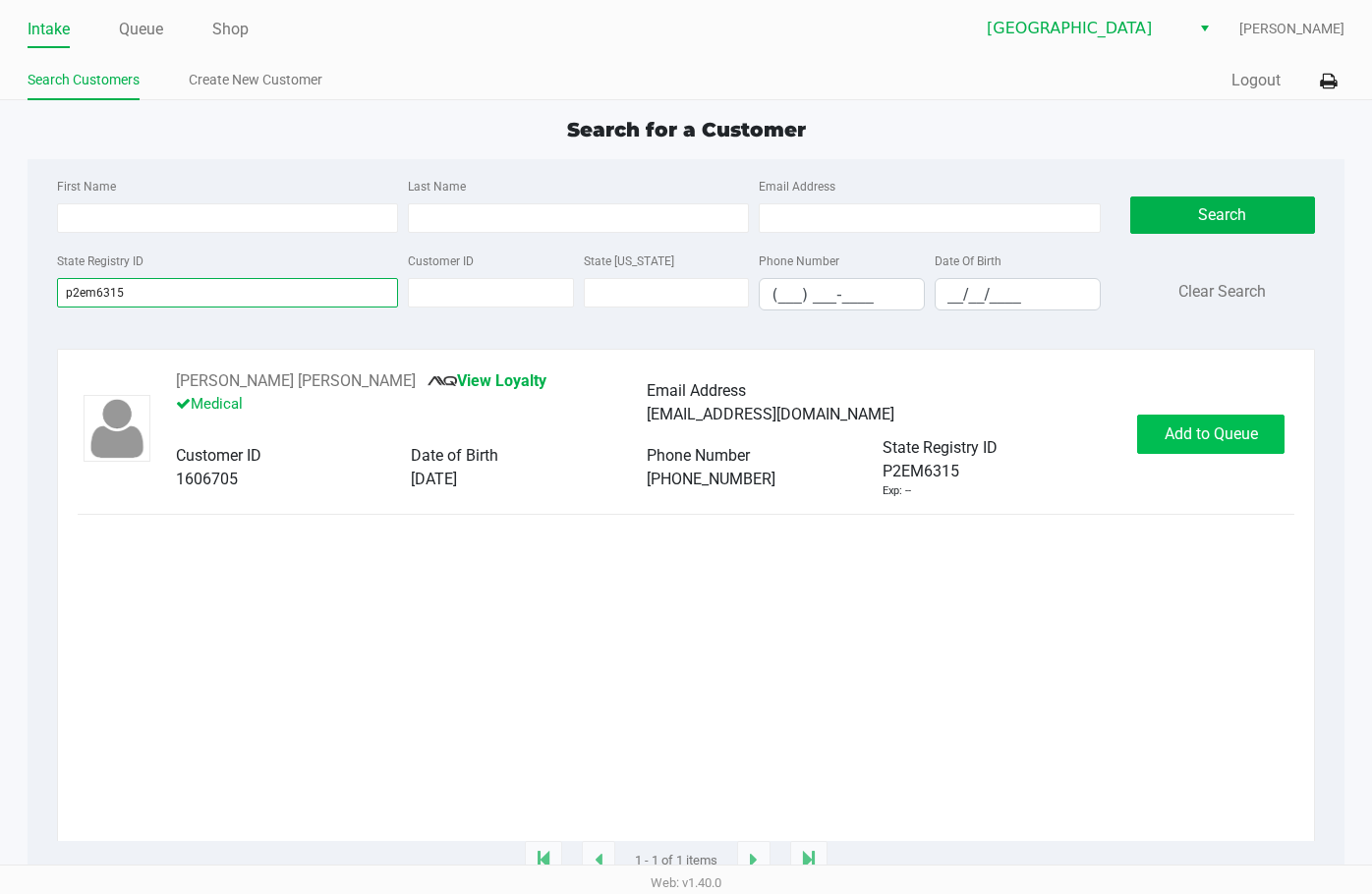
type input "p2em6315"
click at [885, 435] on span "Add to Queue" at bounding box center [1212, 433] width 93 height 19
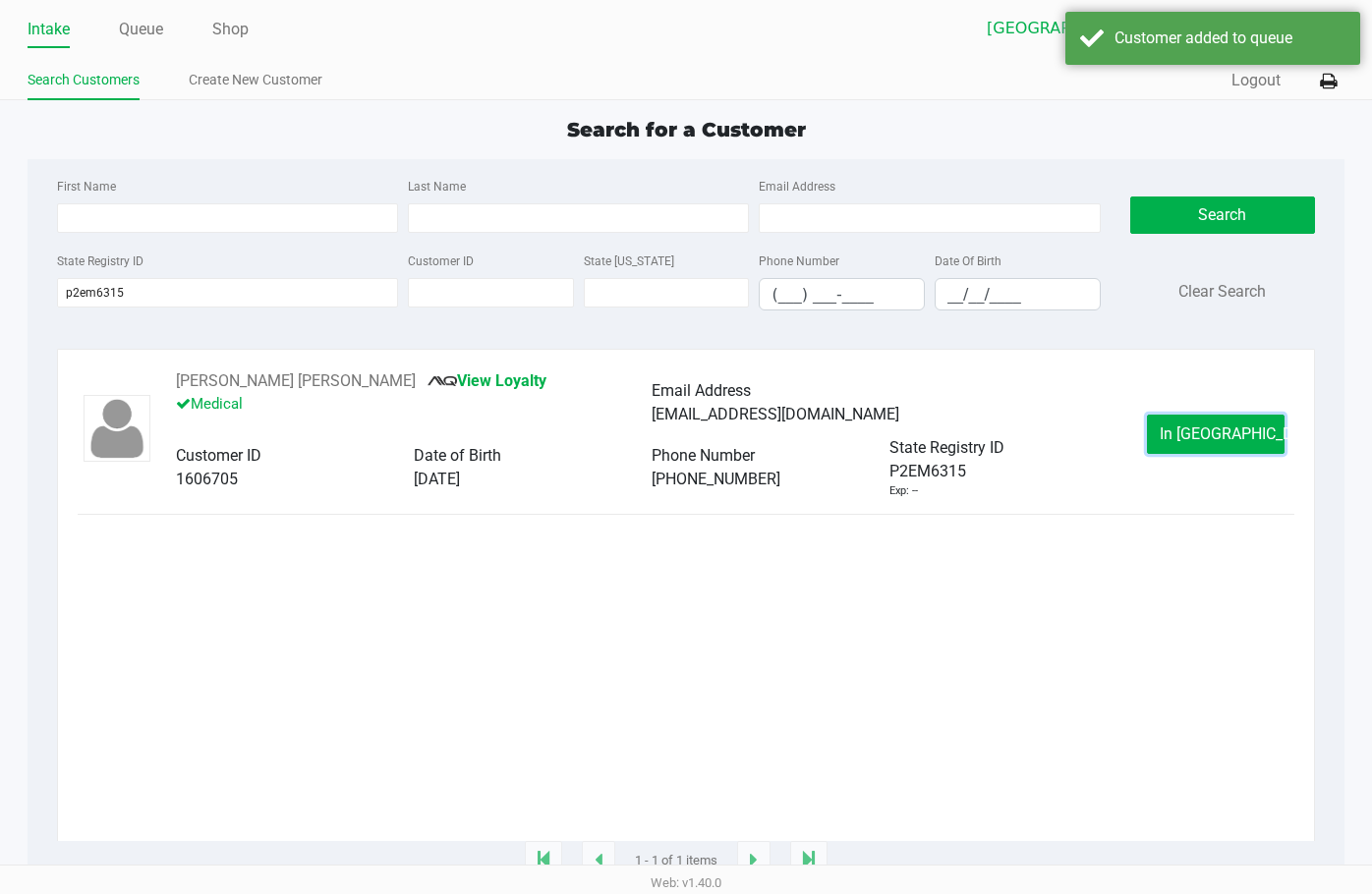
click at [885, 439] on button "In [GEOGRAPHIC_DATA]" at bounding box center [1216, 434] width 137 height 40
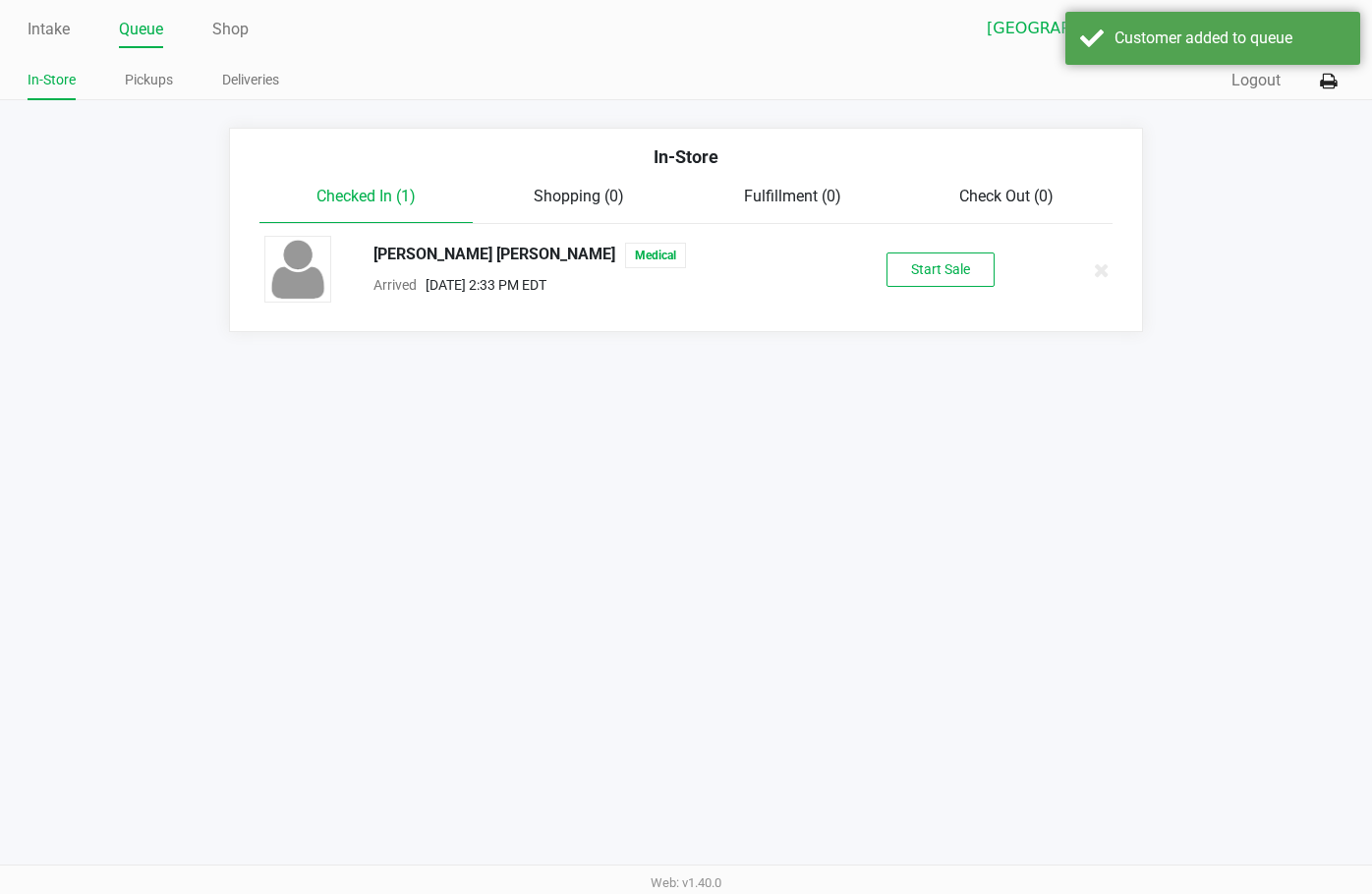
click at [461, 259] on div "[PERSON_NAME] [PERSON_NAME] Medical" at bounding box center [595, 255] width 473 height 26
copy span "[PERSON_NAME] [PERSON_NAME]"
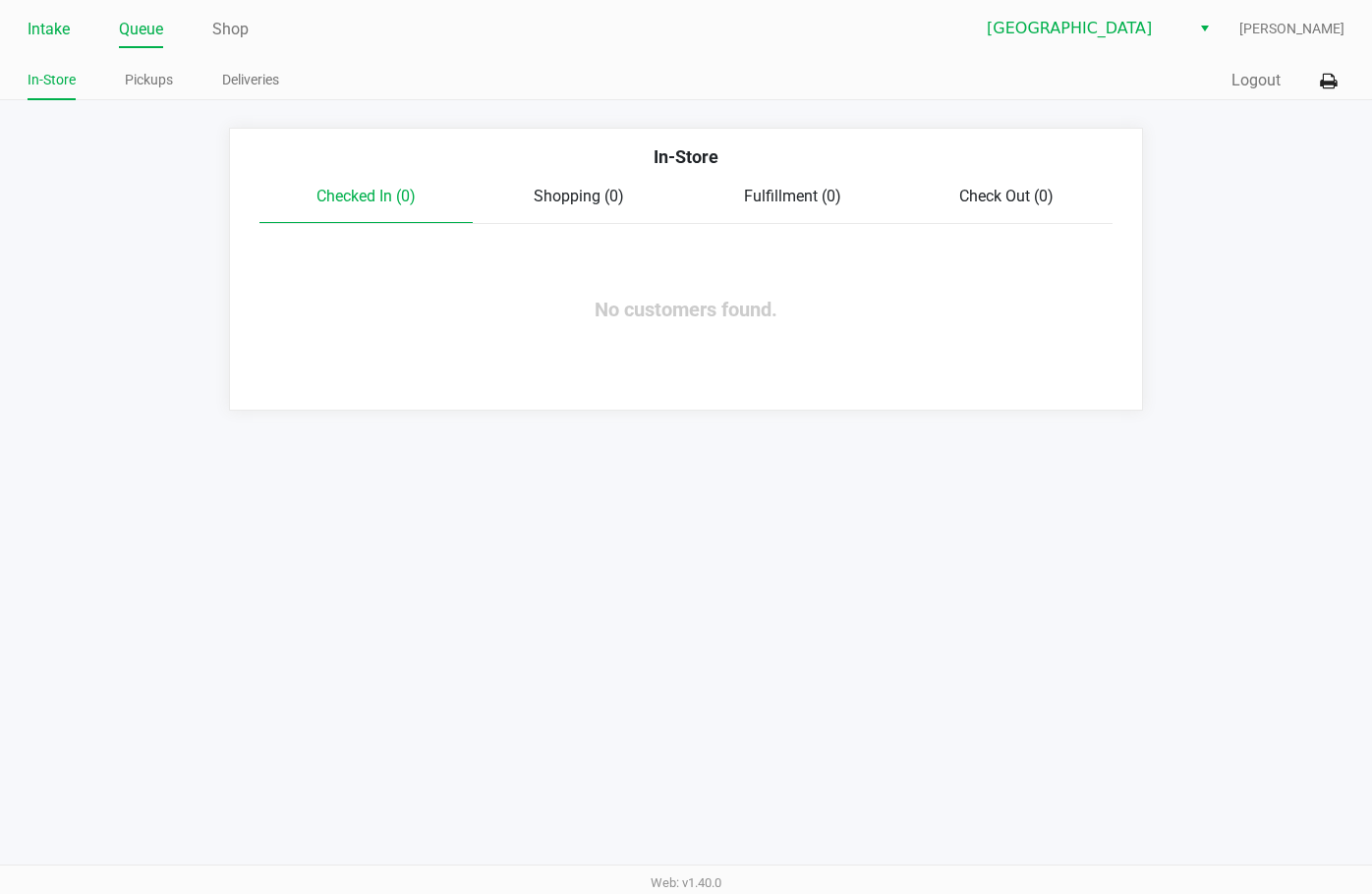
click at [55, 31] on link "Intake" at bounding box center [48, 30] width 43 height 28
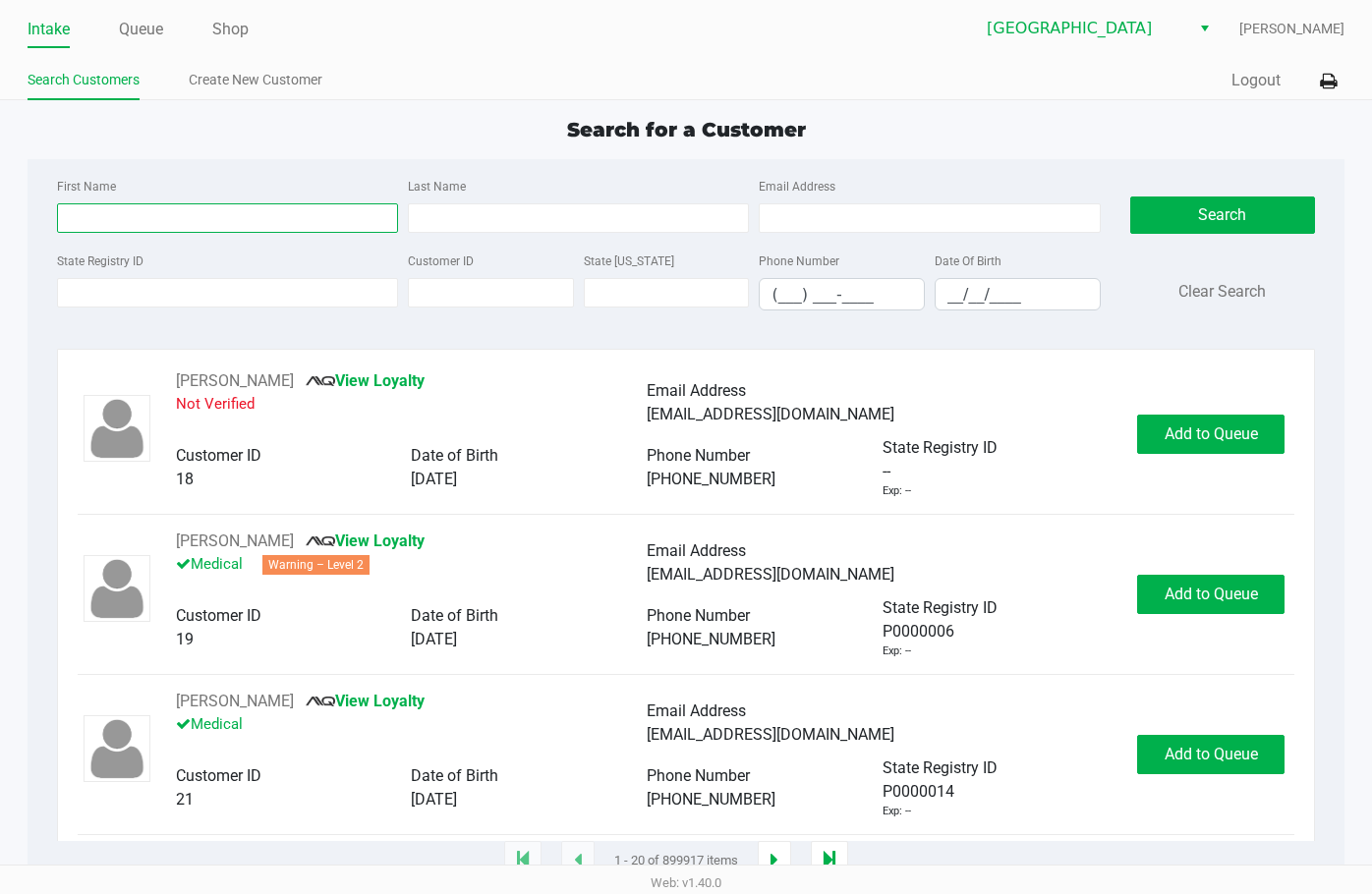
click at [157, 216] on input "First Name" at bounding box center [228, 219] width 341 height 30
type input "al"
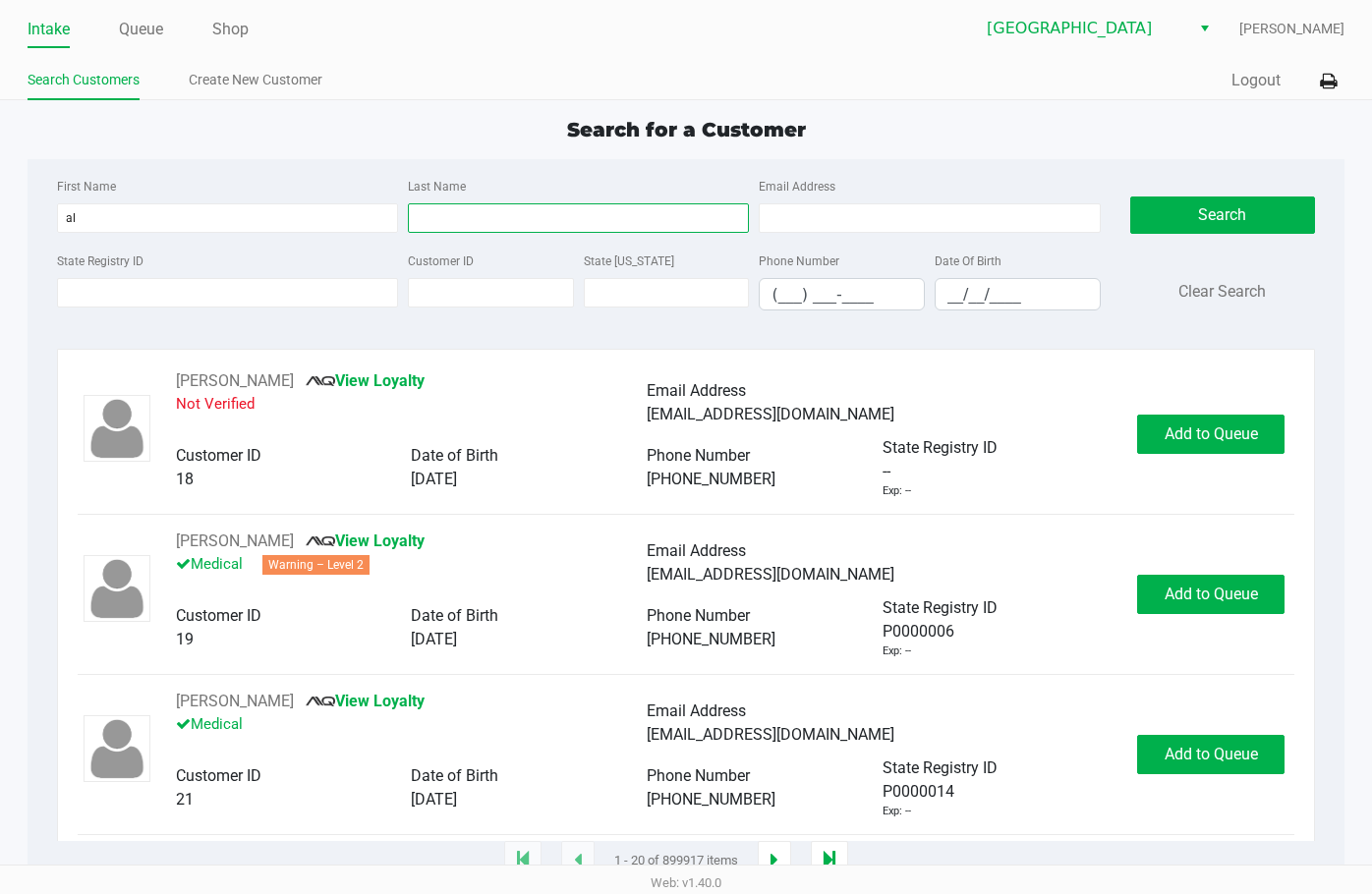
click at [518, 215] on input "Last Name" at bounding box center [578, 219] width 341 height 30
type input "sar"
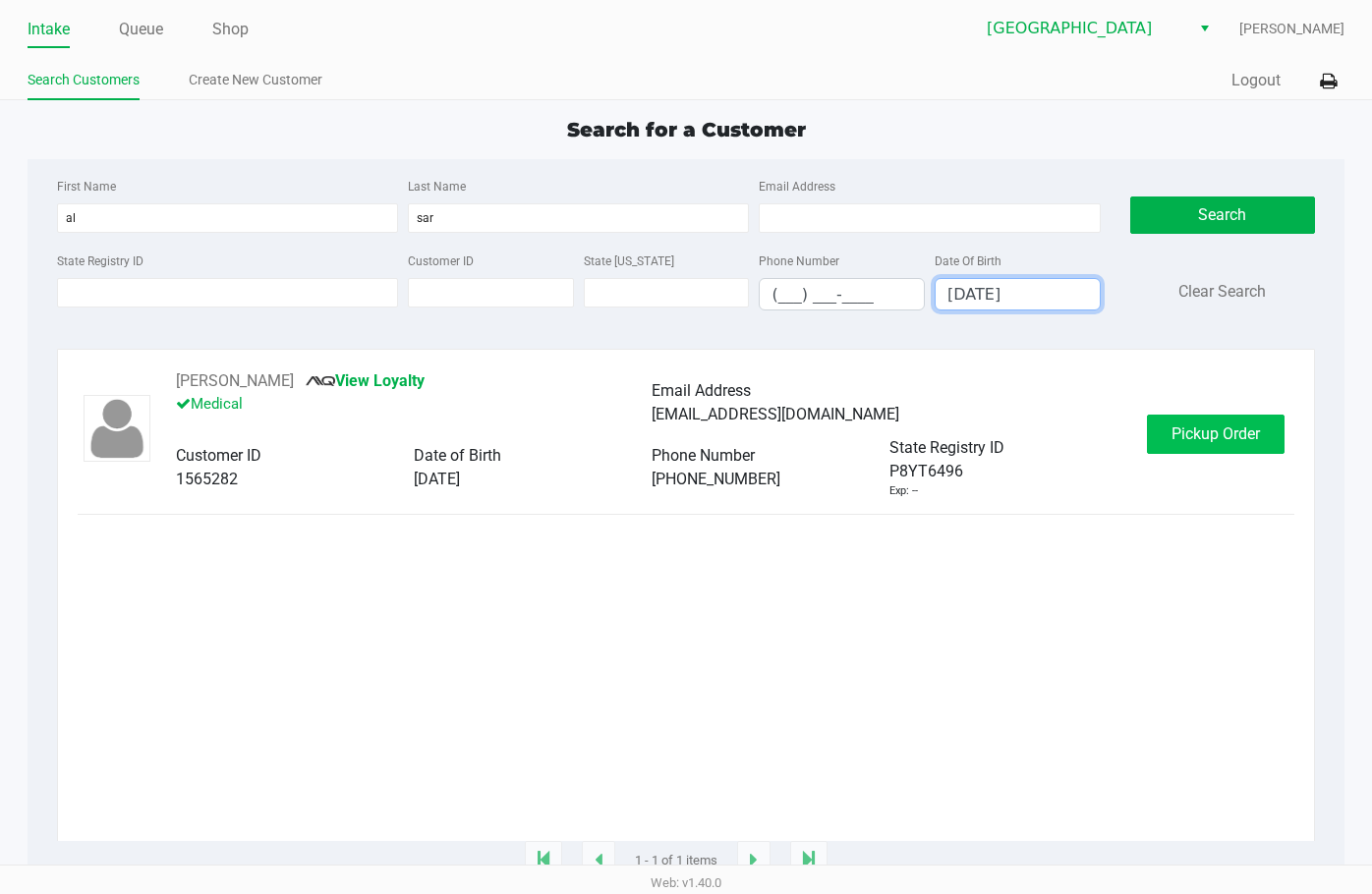
type input "[DATE]"
click at [885, 452] on button "Pickup Order" at bounding box center [1216, 434] width 137 height 40
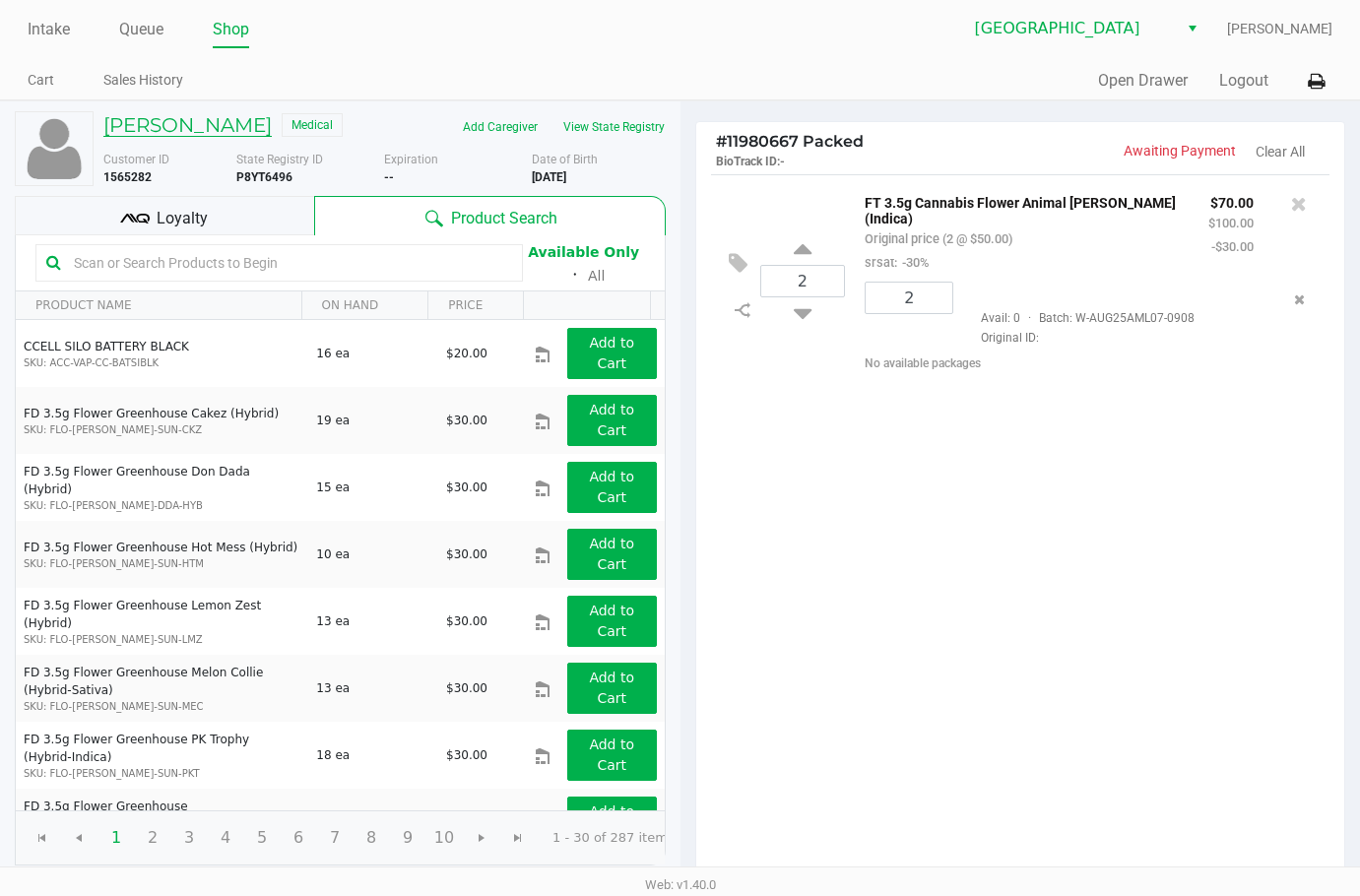
click at [195, 131] on h5 "[PERSON_NAME]" at bounding box center [187, 125] width 169 height 24
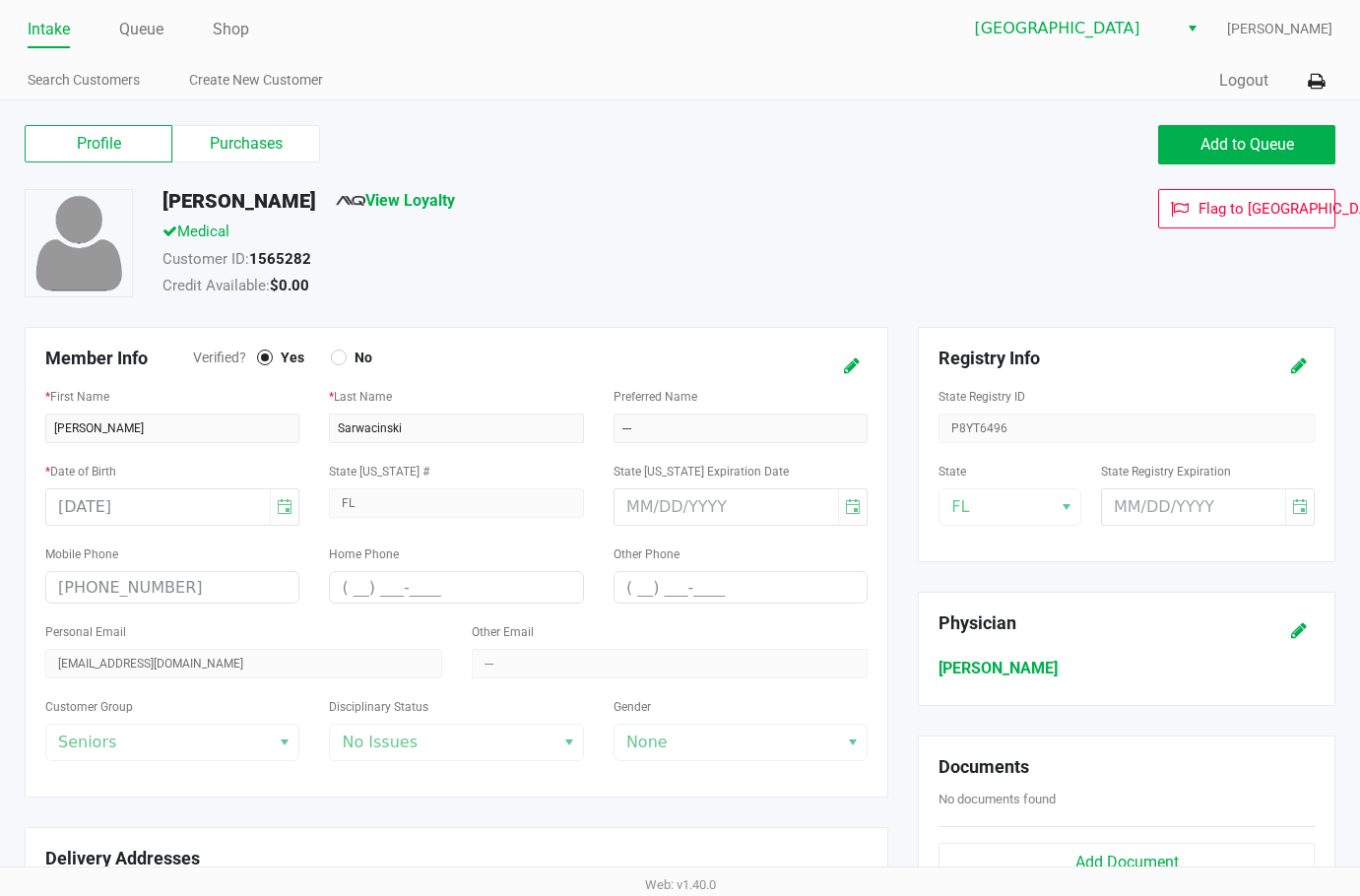
click at [275, 206] on h5 "[PERSON_NAME]" at bounding box center [239, 201] width 154 height 24
copy h5 "[PERSON_NAME]"
click at [284, 158] on label "Purchases" at bounding box center [246, 144] width 148 height 38
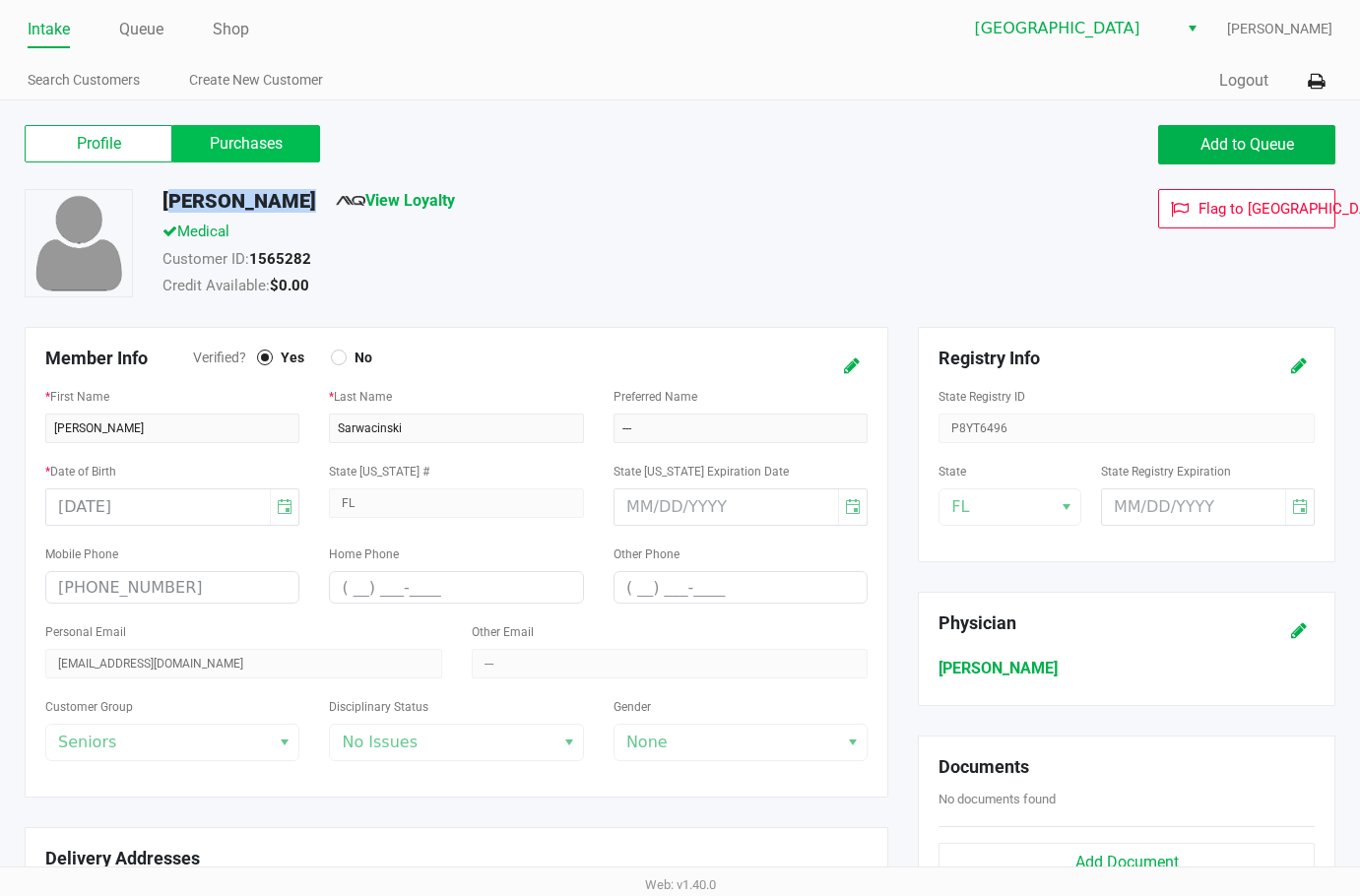
click at [0, 0] on 1 "Purchases" at bounding box center [0, 0] width 0 height 0
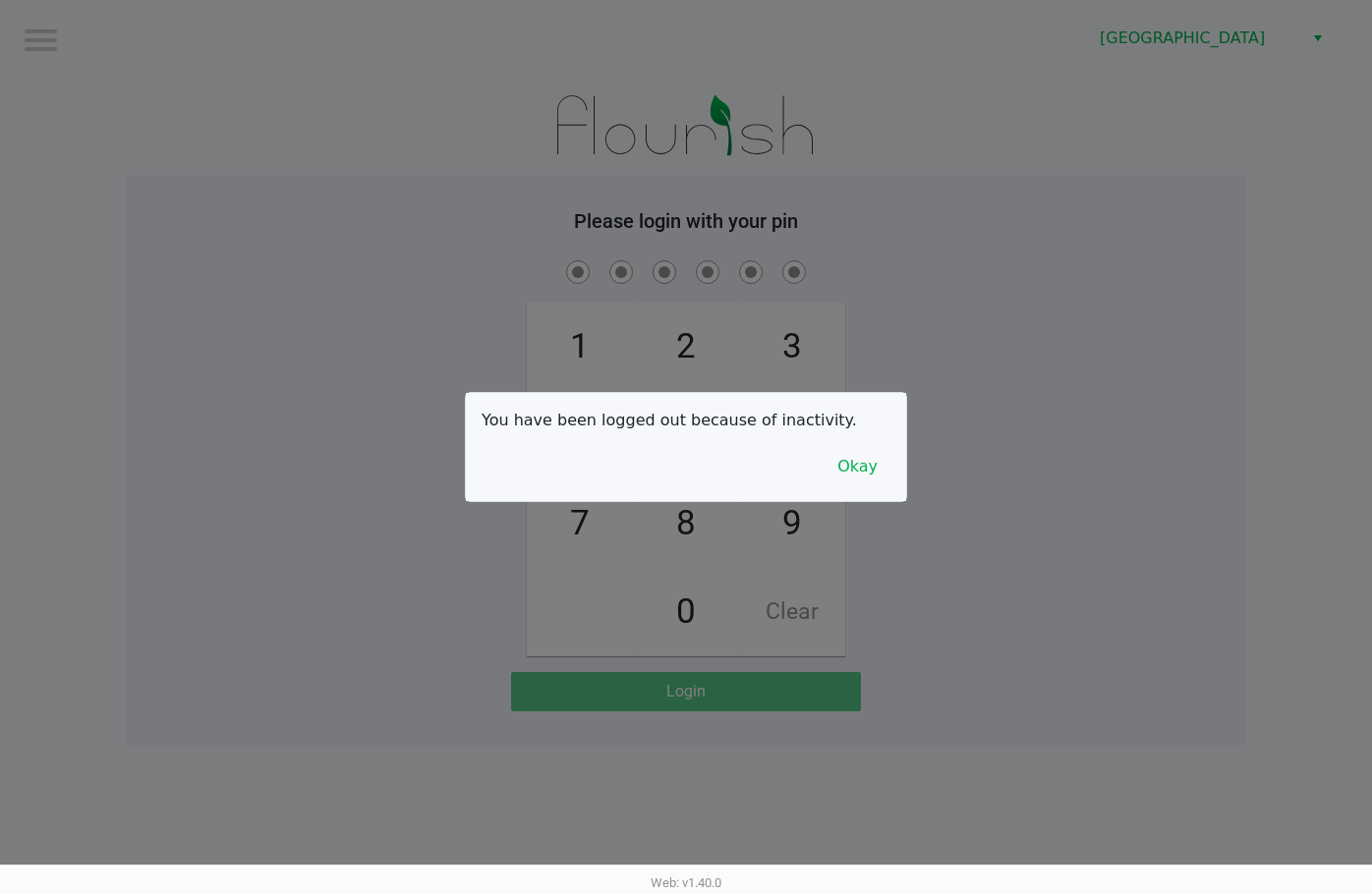
click at [865, 340] on div at bounding box center [686, 447] width 1372 height 894
click at [885, 411] on div at bounding box center [686, 447] width 1372 height 894
checkbox input "true"
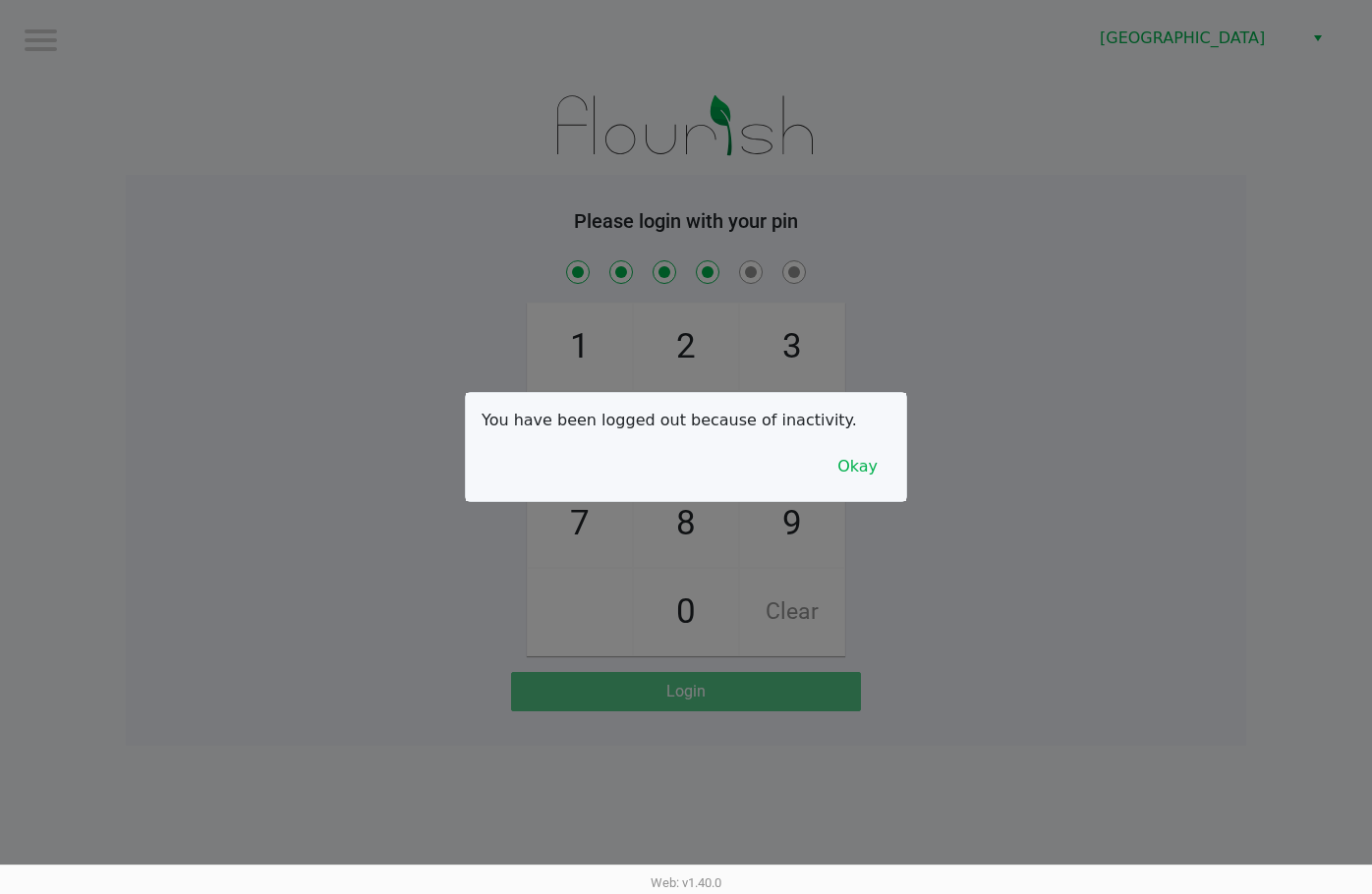
checkbox input "true"
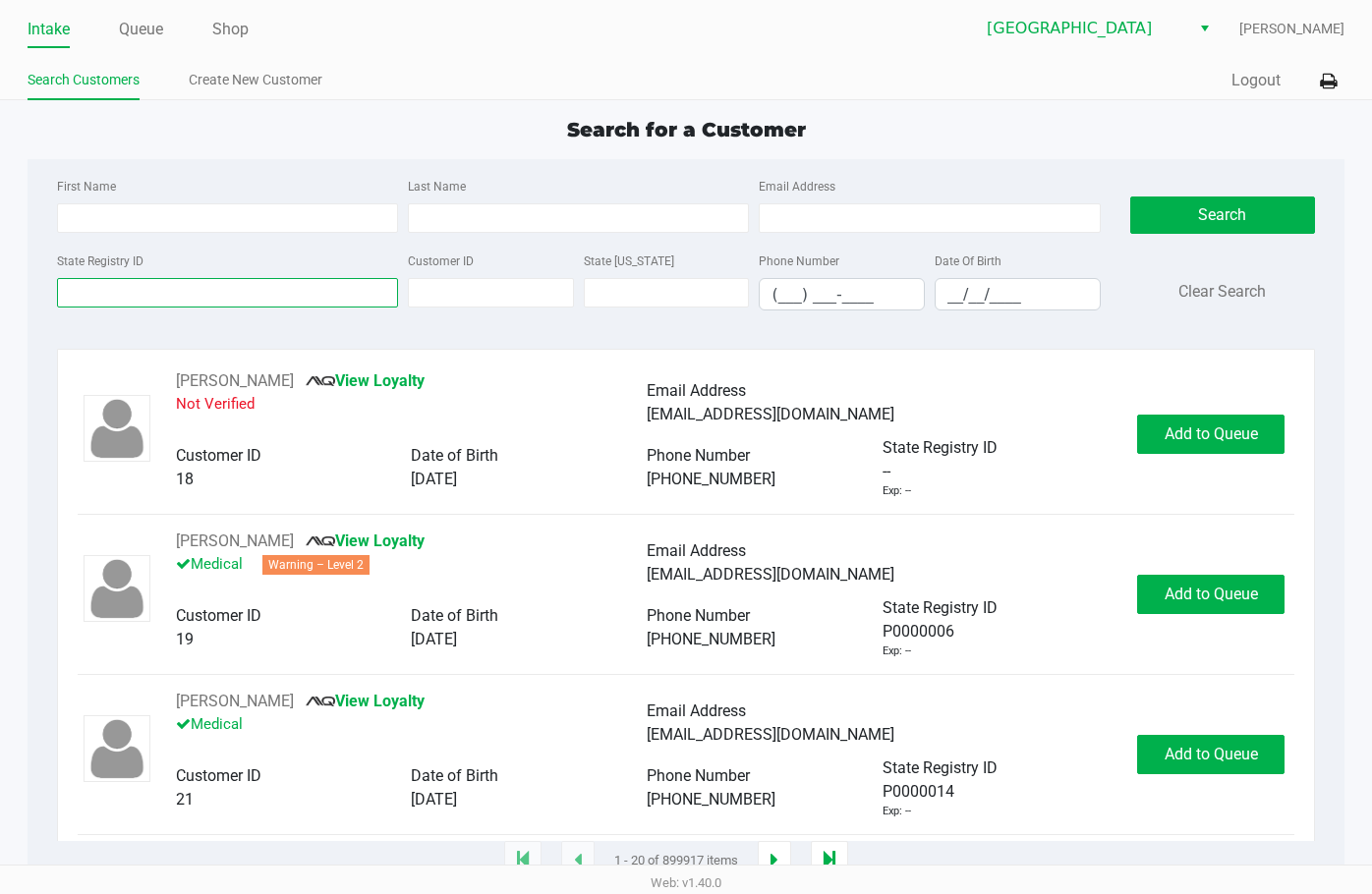
click at [115, 287] on input "State Registry ID" at bounding box center [228, 293] width 341 height 30
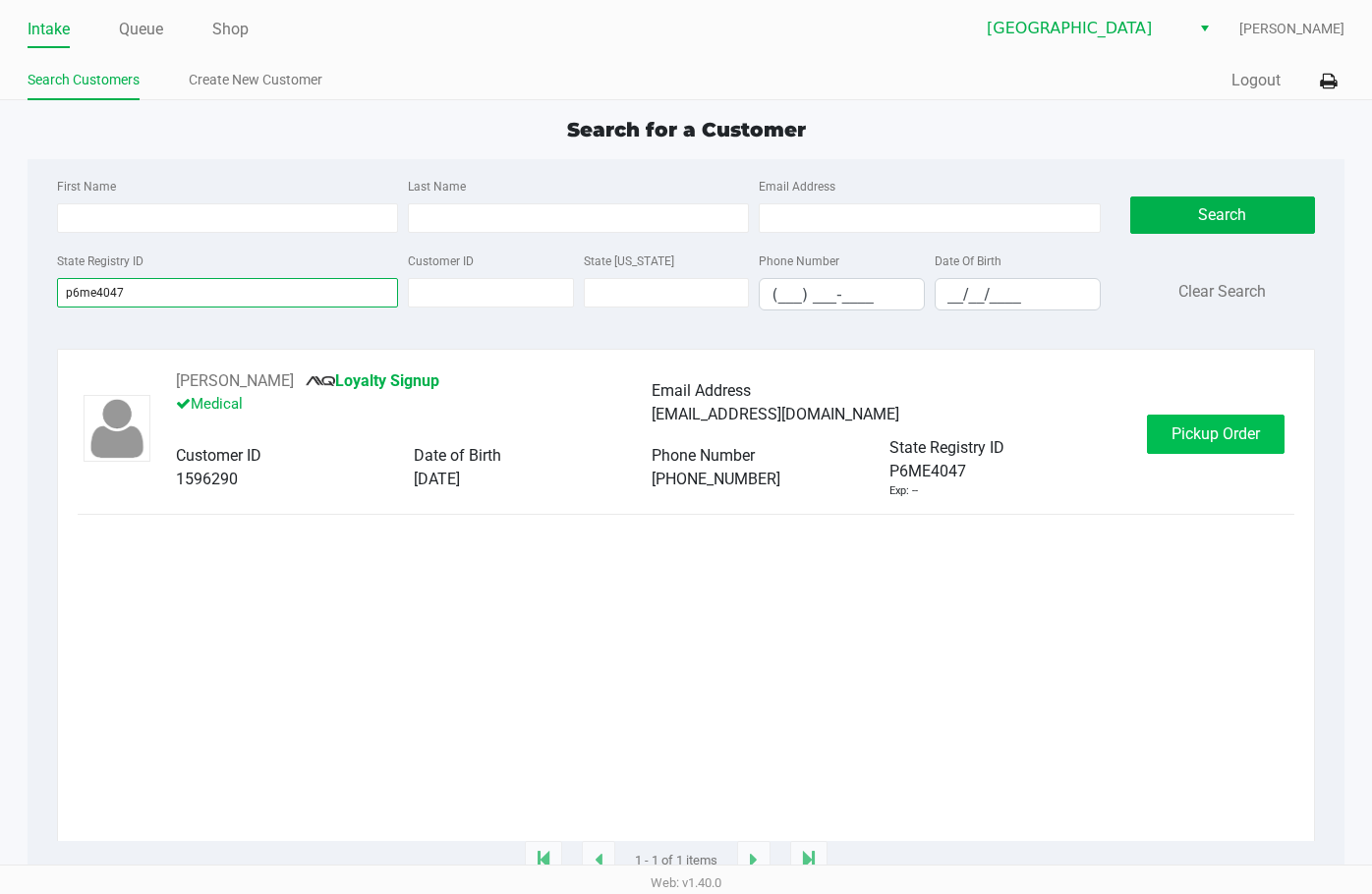
type input "p6me4047"
click at [885, 426] on span "Pickup Order" at bounding box center [1216, 433] width 88 height 19
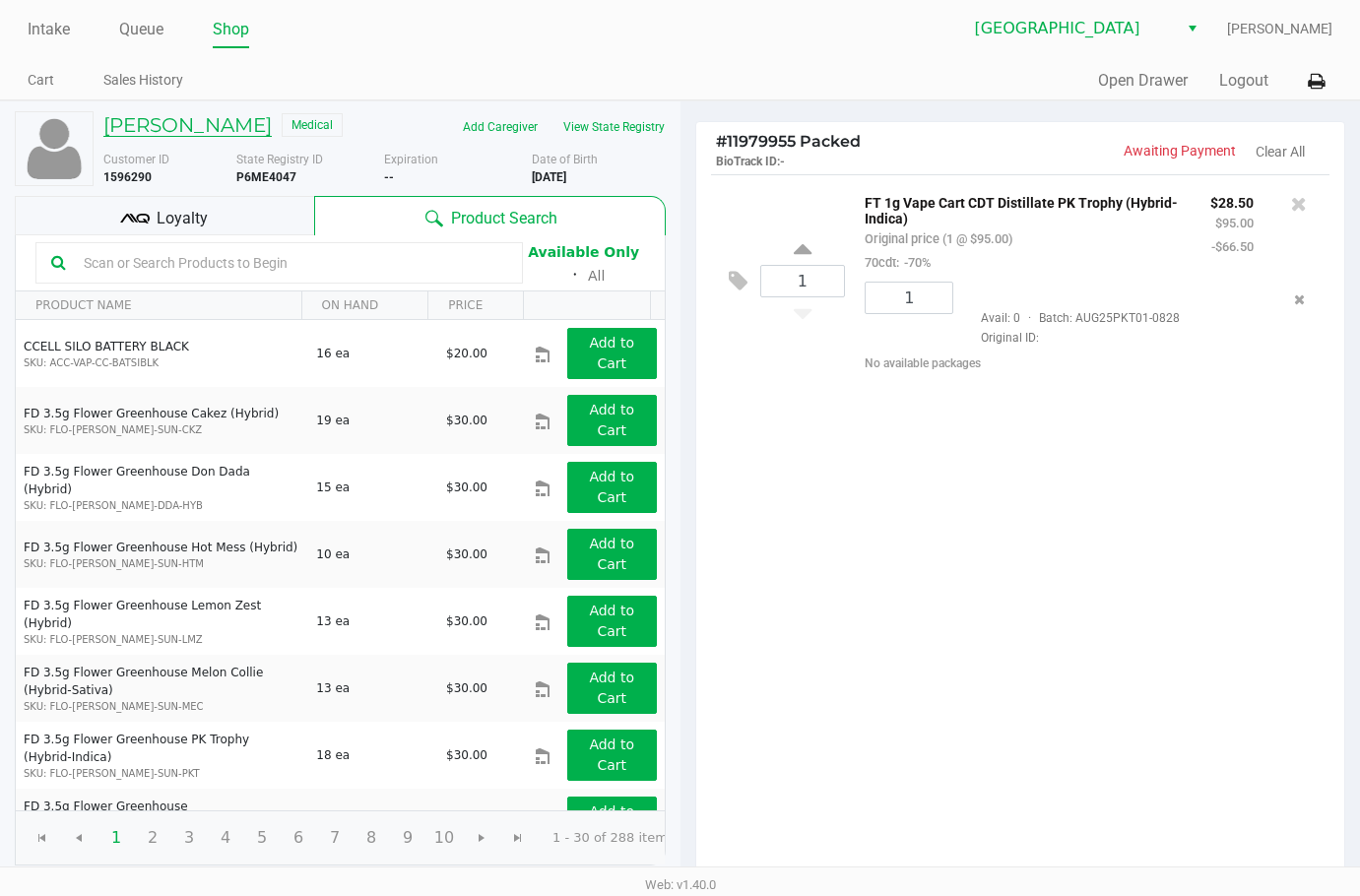
click at [198, 127] on h5 "[PERSON_NAME]" at bounding box center [187, 125] width 169 height 24
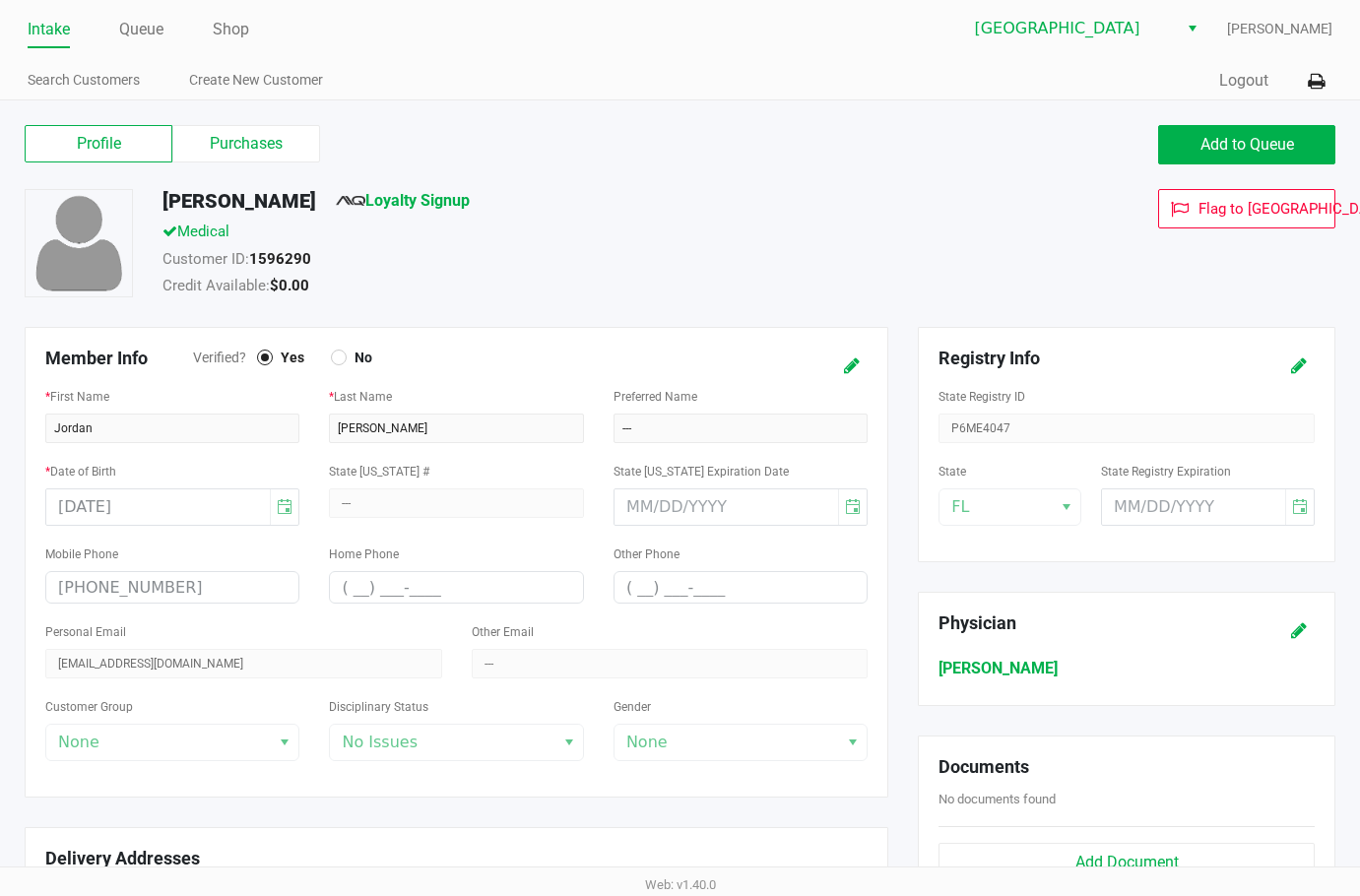
click at [237, 195] on h5 "[PERSON_NAME]" at bounding box center [239, 201] width 154 height 24
copy h5 "[PERSON_NAME]"
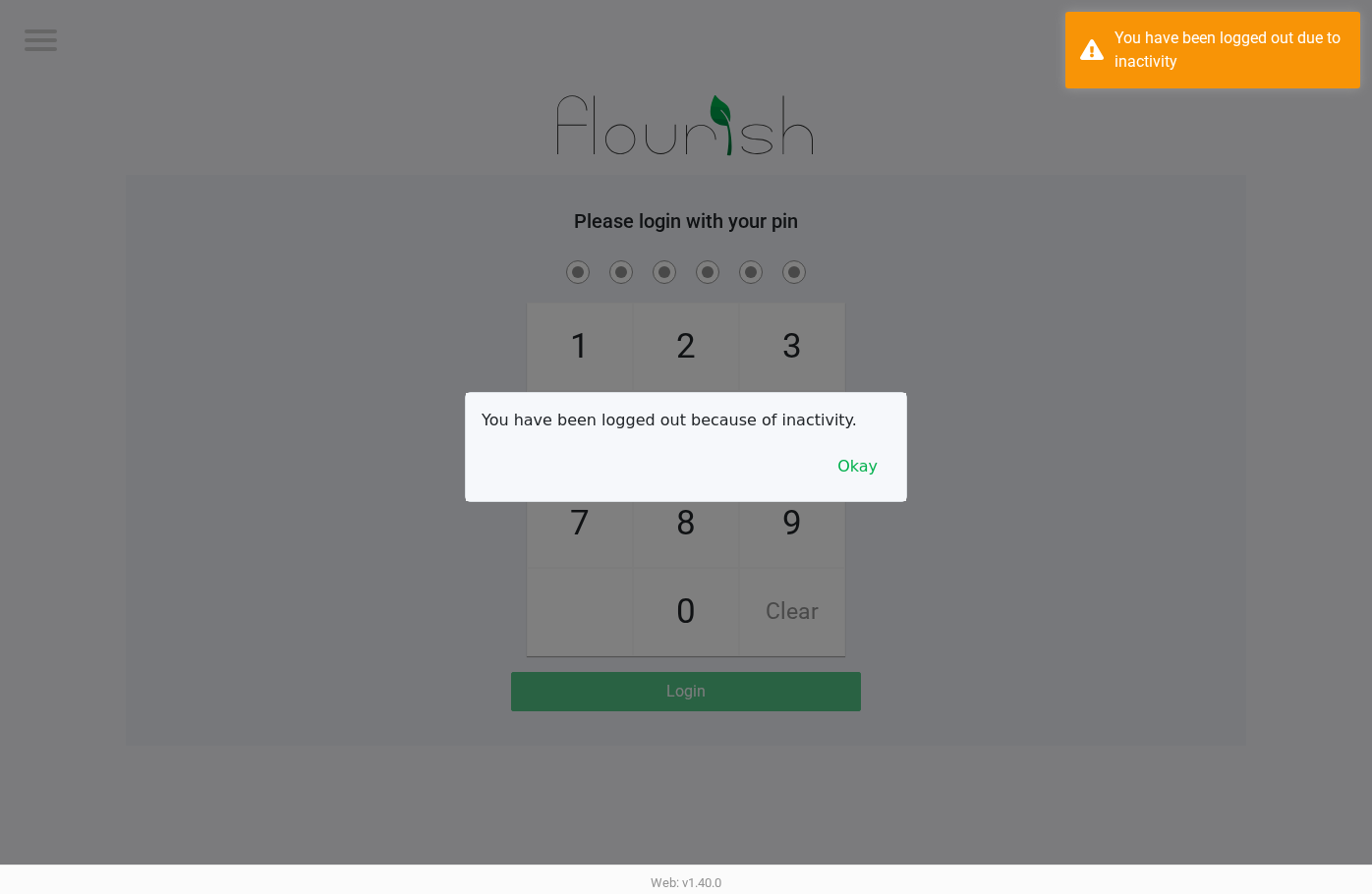
click at [148, 25] on div at bounding box center [686, 447] width 1372 height 894
click at [885, 307] on div at bounding box center [686, 447] width 1372 height 894
checkbox input "true"
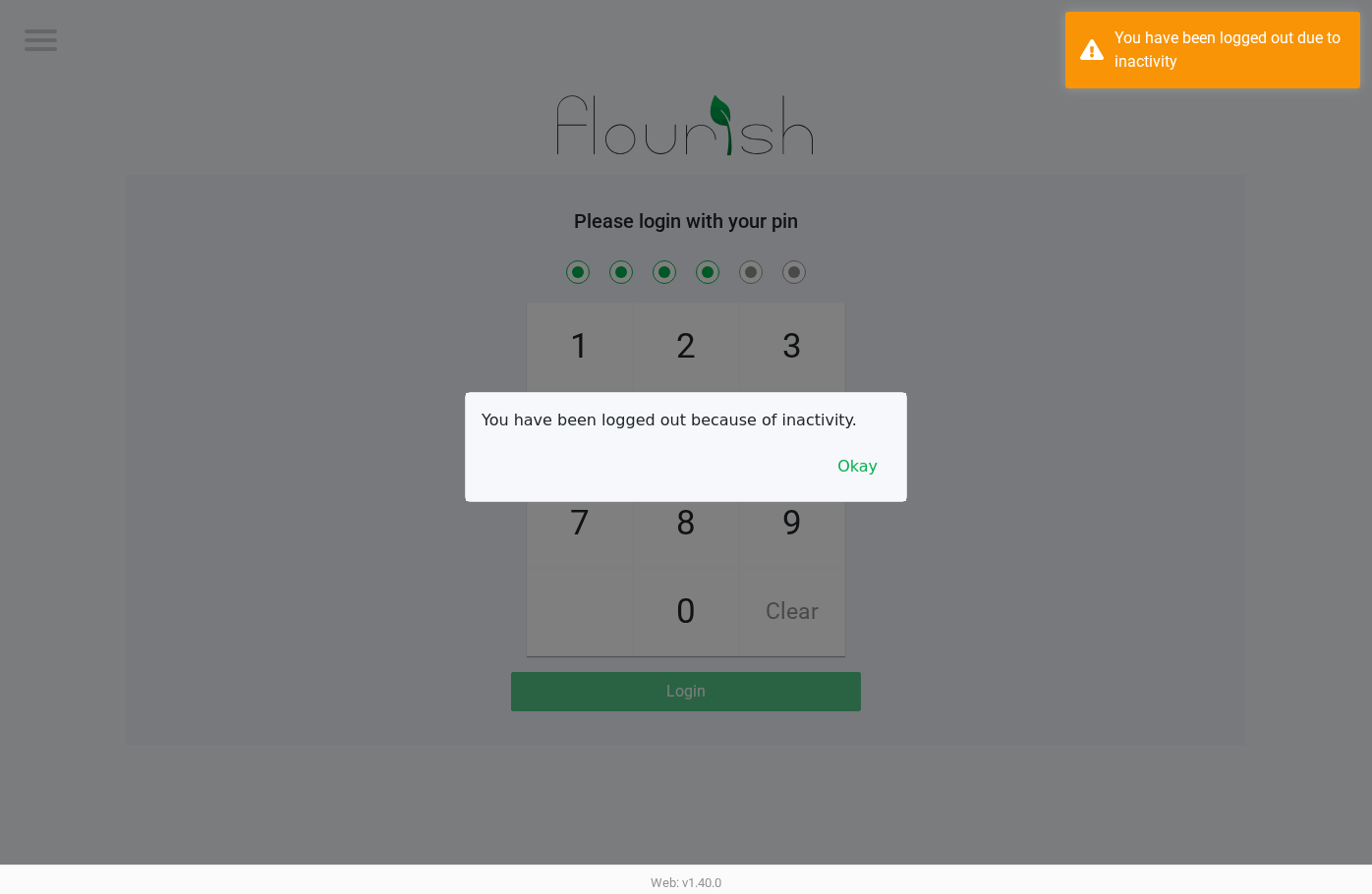
checkbox input "true"
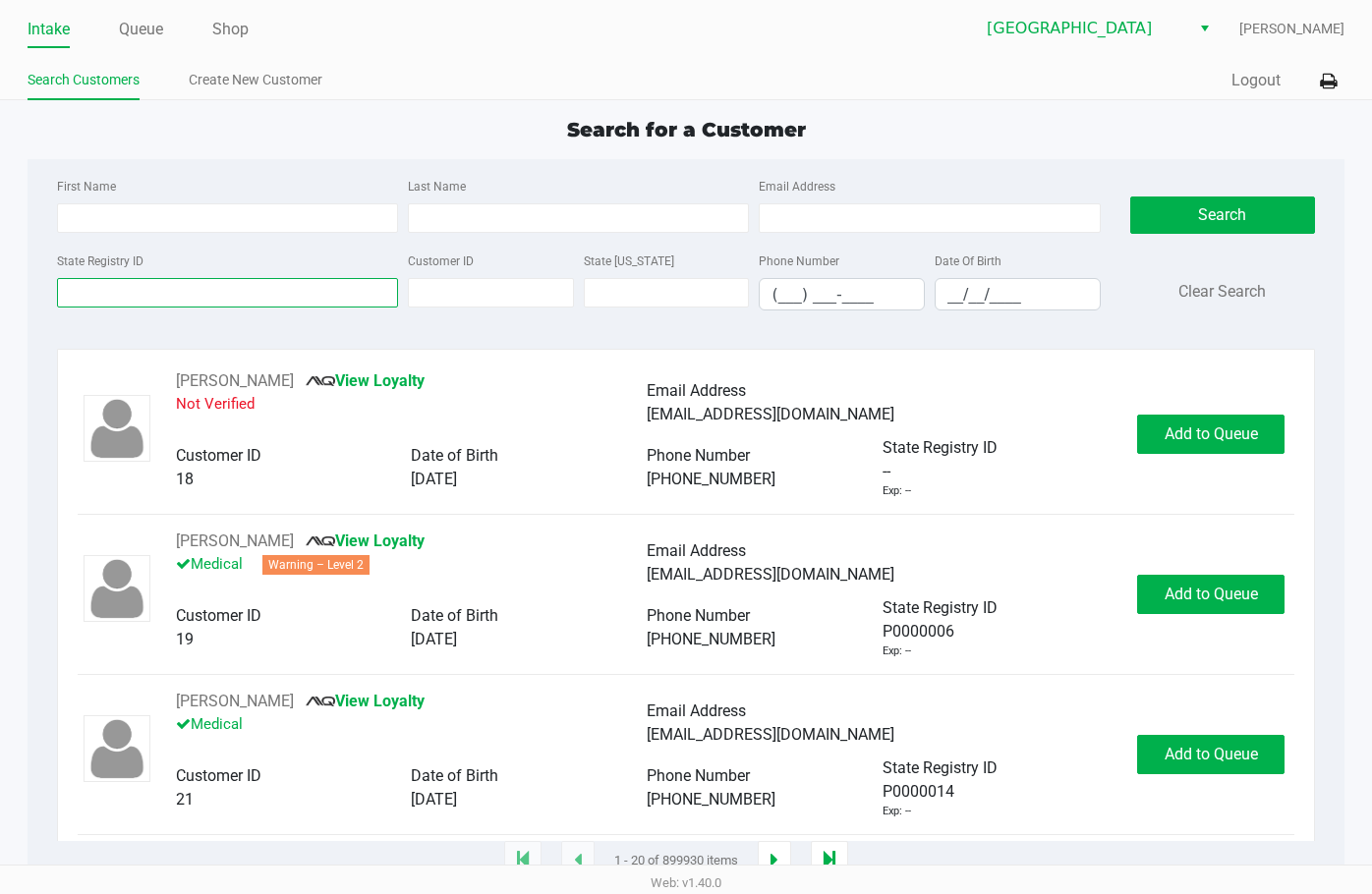
click at [106, 284] on input "State Registry ID" at bounding box center [228, 293] width 341 height 30
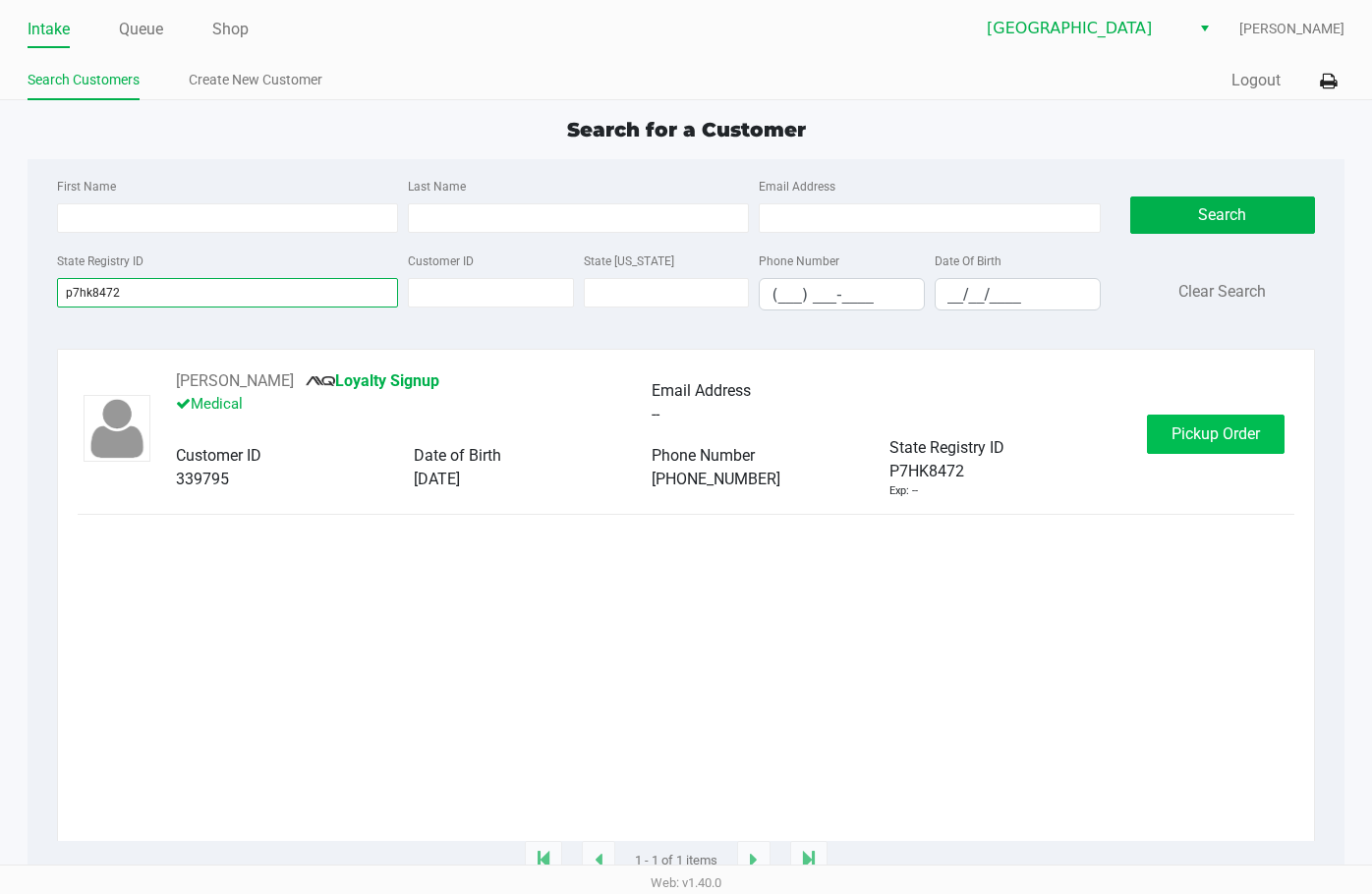
type input "p7hk8472"
click at [885, 425] on button "Pickup Order" at bounding box center [1216, 434] width 137 height 40
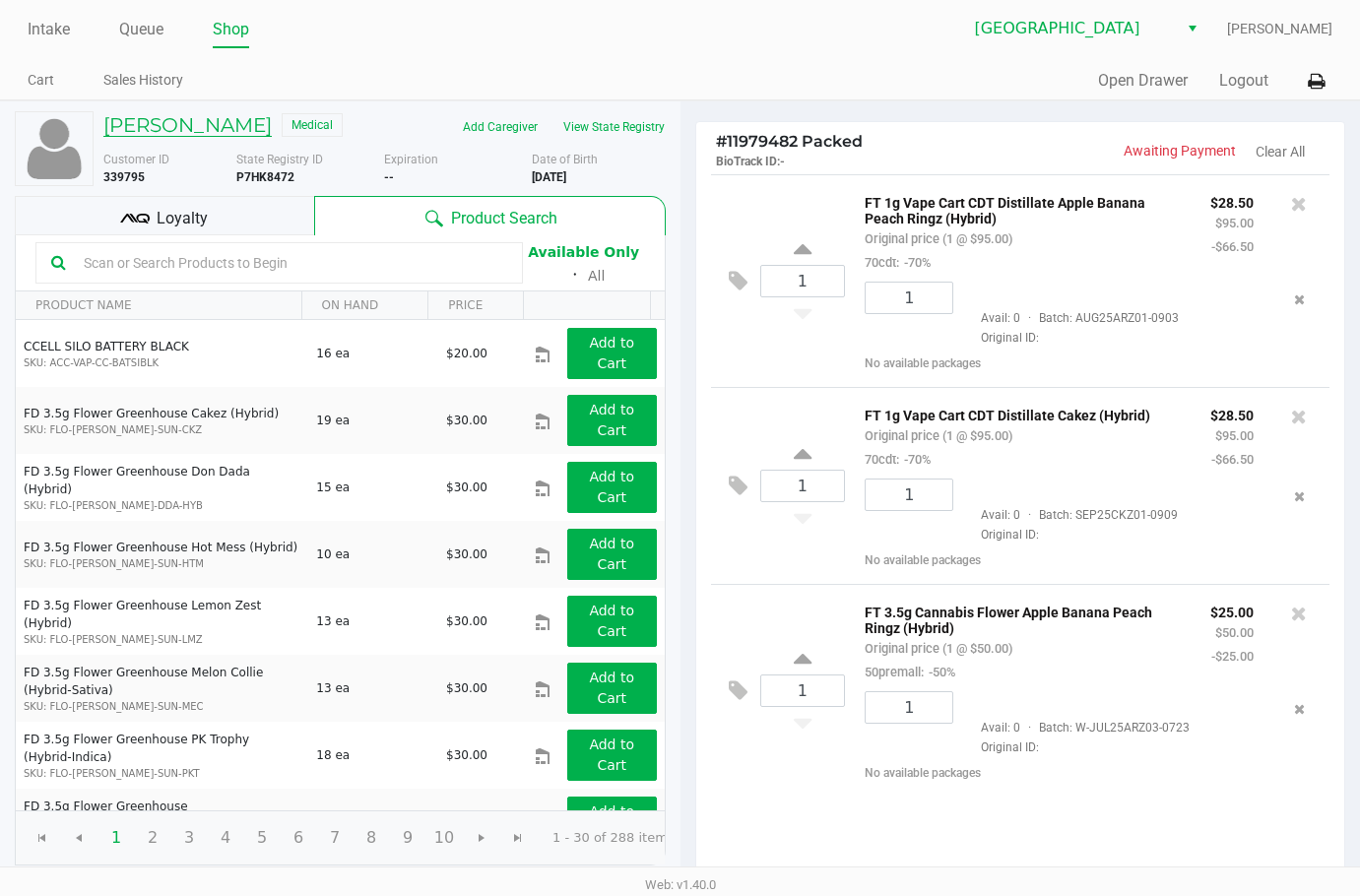
click at [166, 124] on h5 "[PERSON_NAME]" at bounding box center [187, 125] width 169 height 24
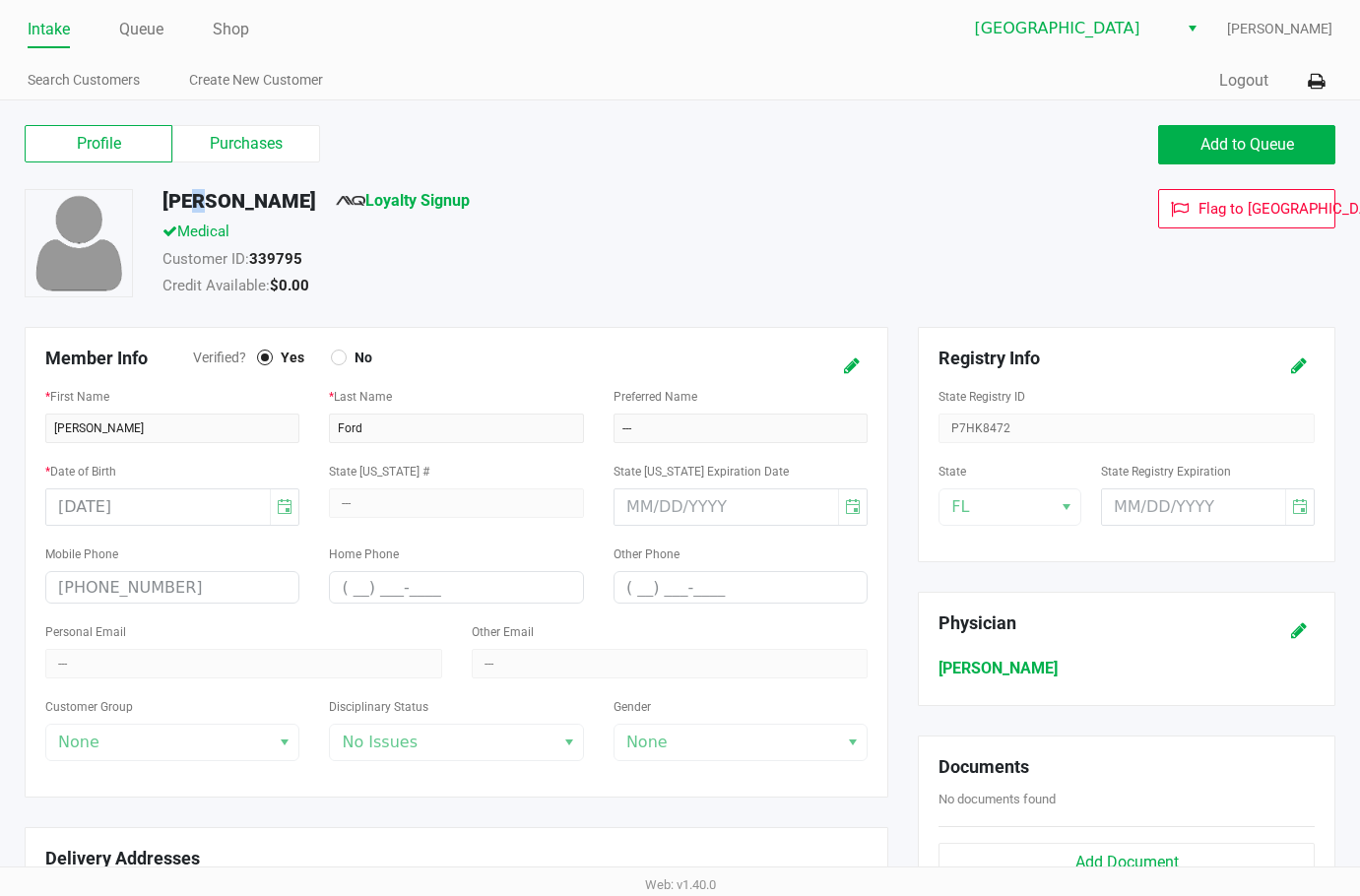
click at [190, 208] on h5 "[PERSON_NAME]" at bounding box center [239, 201] width 154 height 24
copy h5 "[PERSON_NAME]"
